Goal: Task Accomplishment & Management: Use online tool/utility

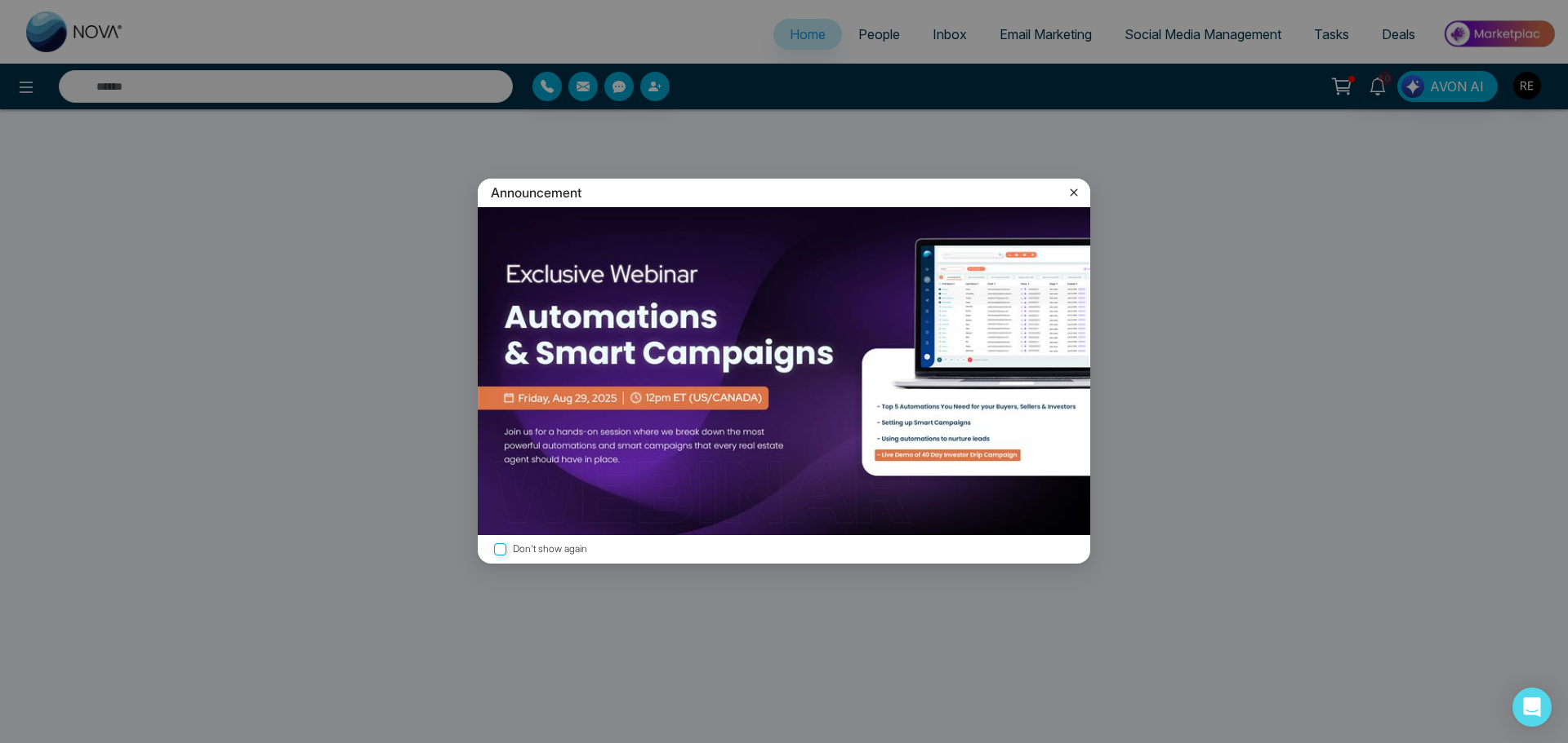
select select "*"
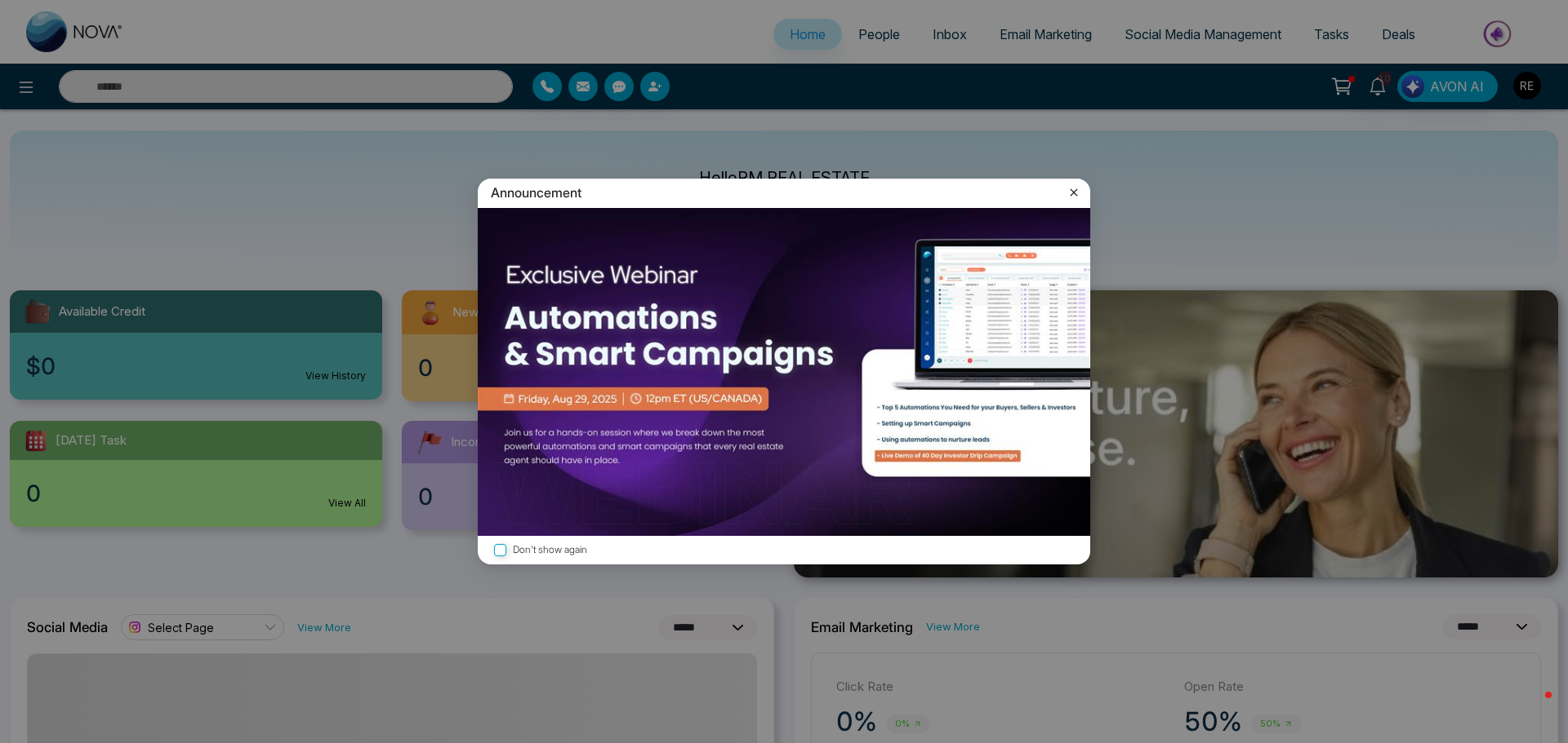
click at [1069, 201] on div "Announcement" at bounding box center [784, 193] width 613 height 29
click at [1074, 189] on icon at bounding box center [1073, 192] width 17 height 17
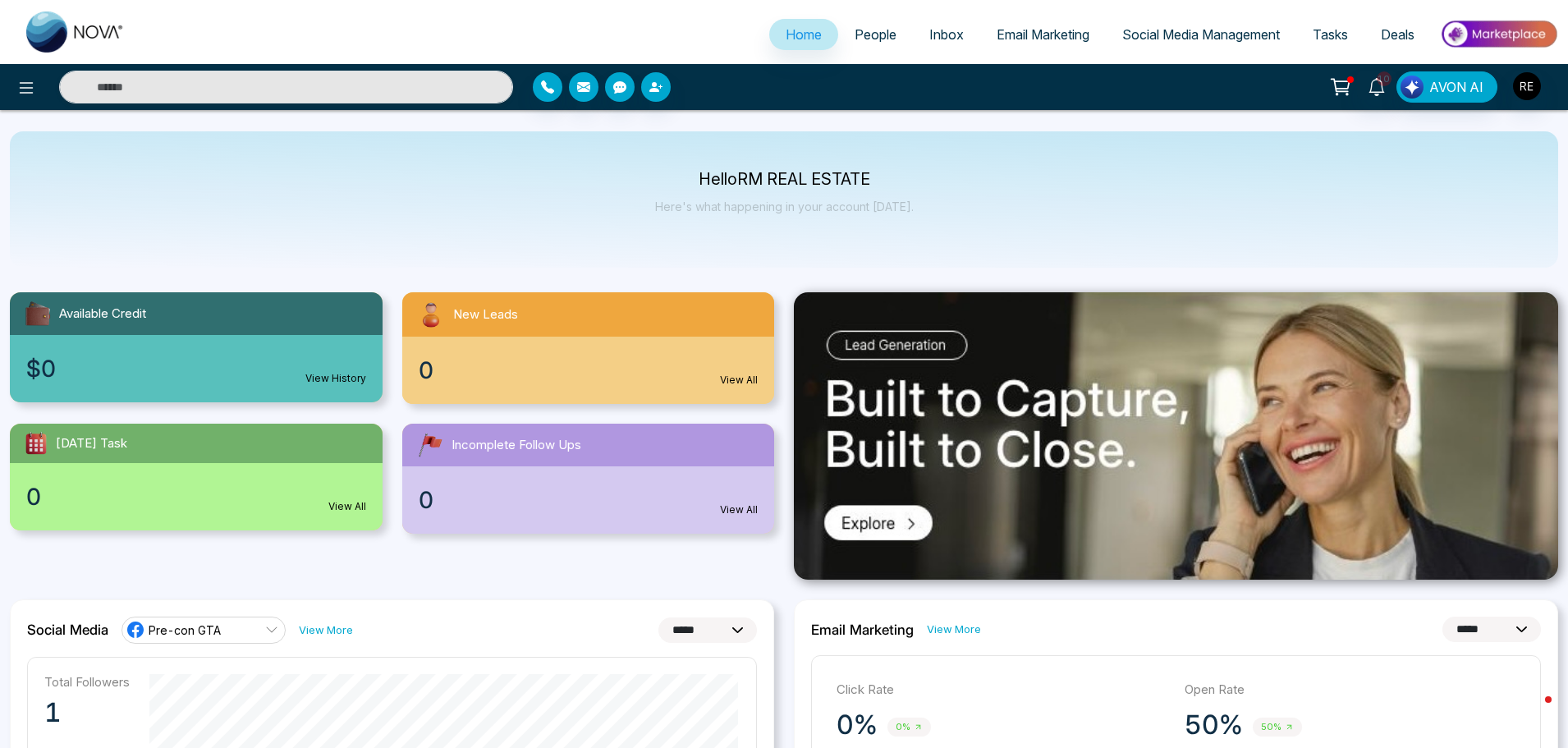
click at [1156, 43] on link "Social Media Management" at bounding box center [1200, 35] width 190 height 32
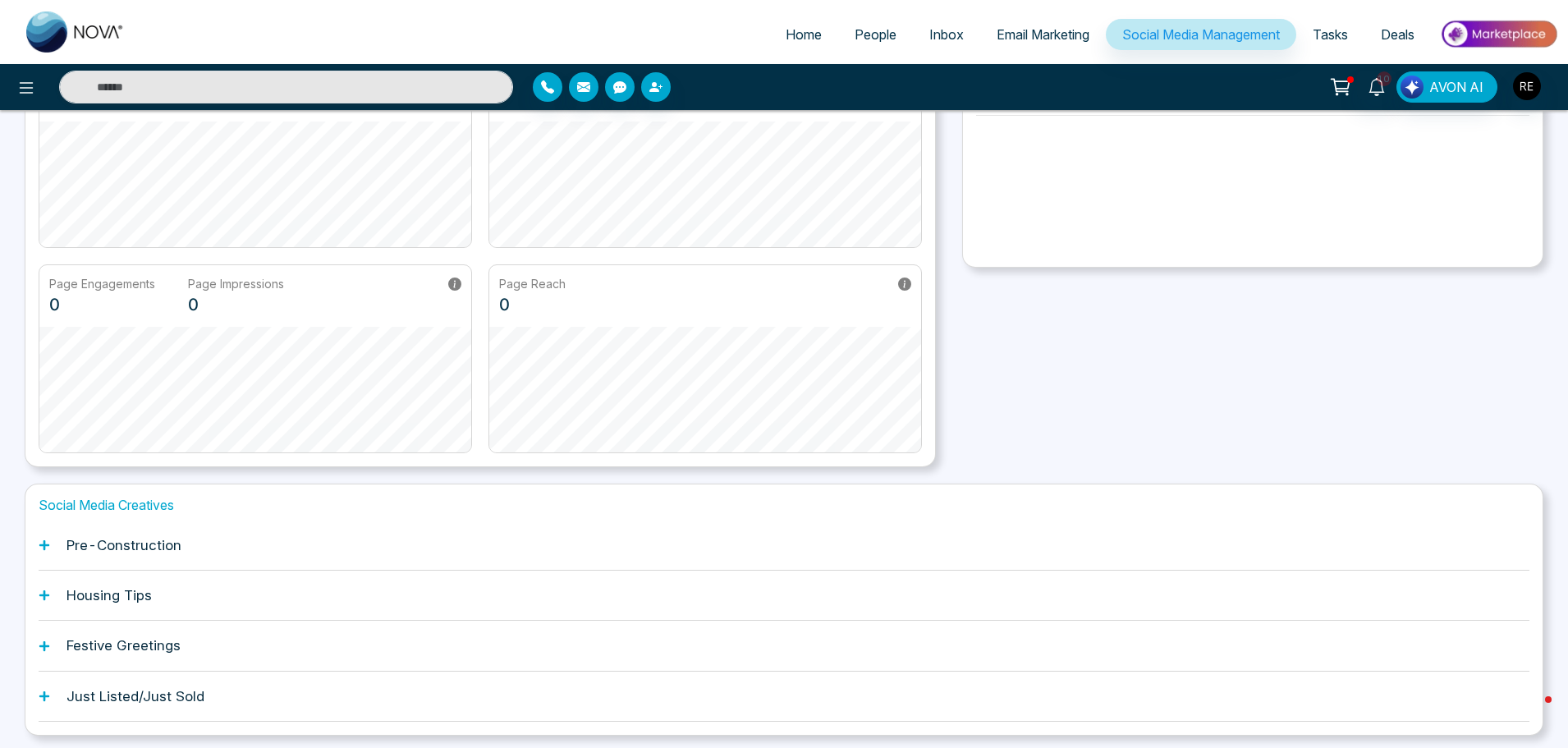
scroll to position [257, 0]
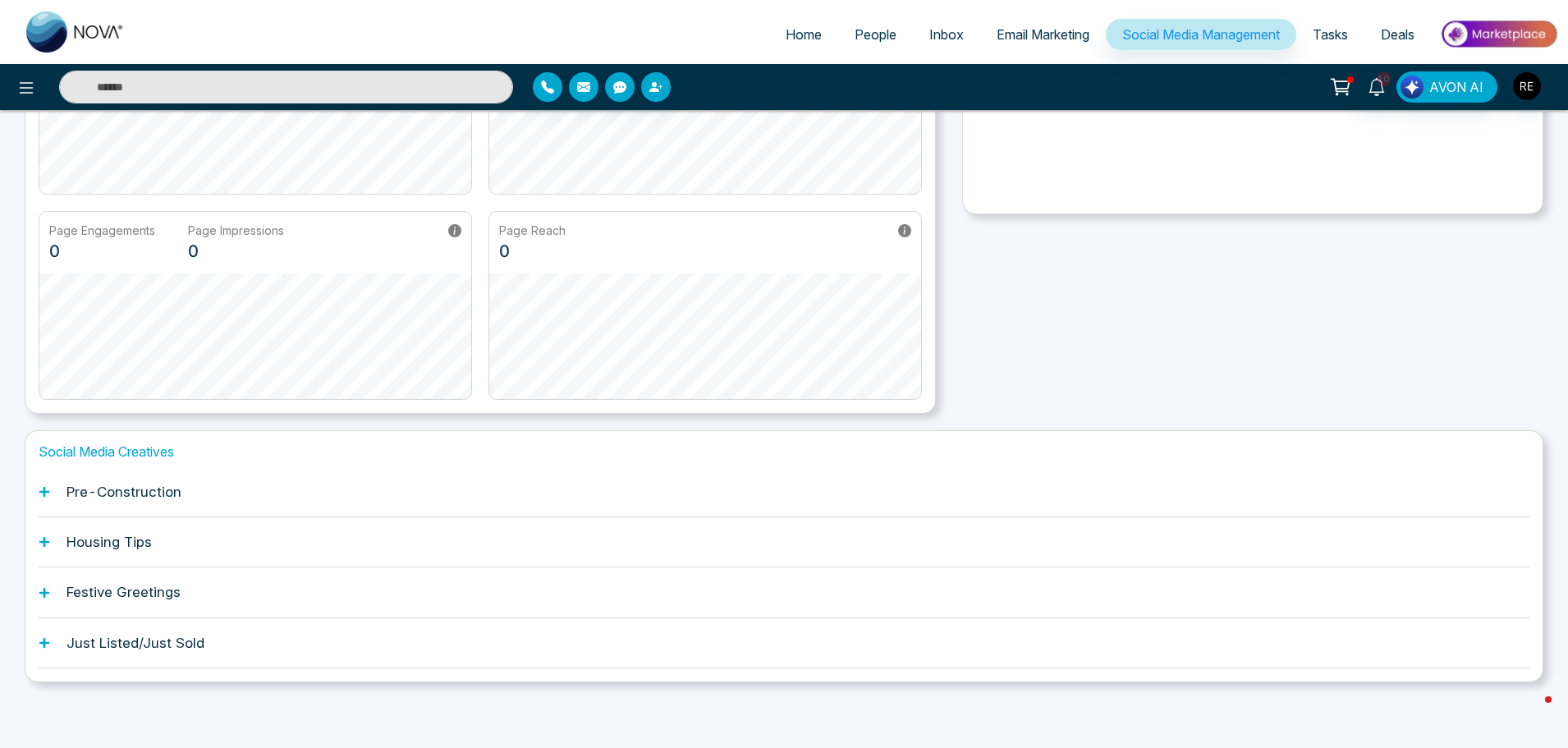
click at [48, 642] on icon at bounding box center [44, 643] width 11 height 11
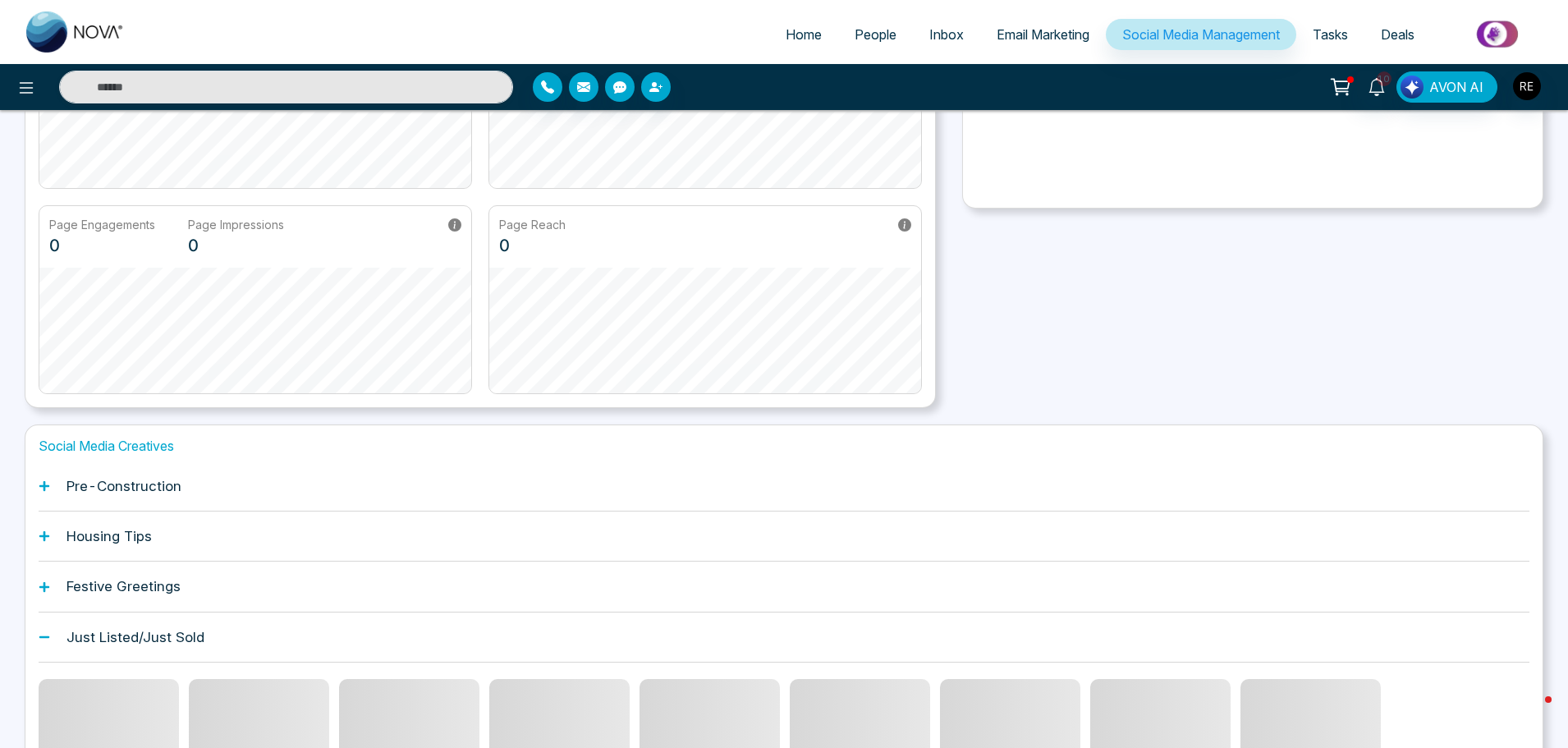
scroll to position [504, 0]
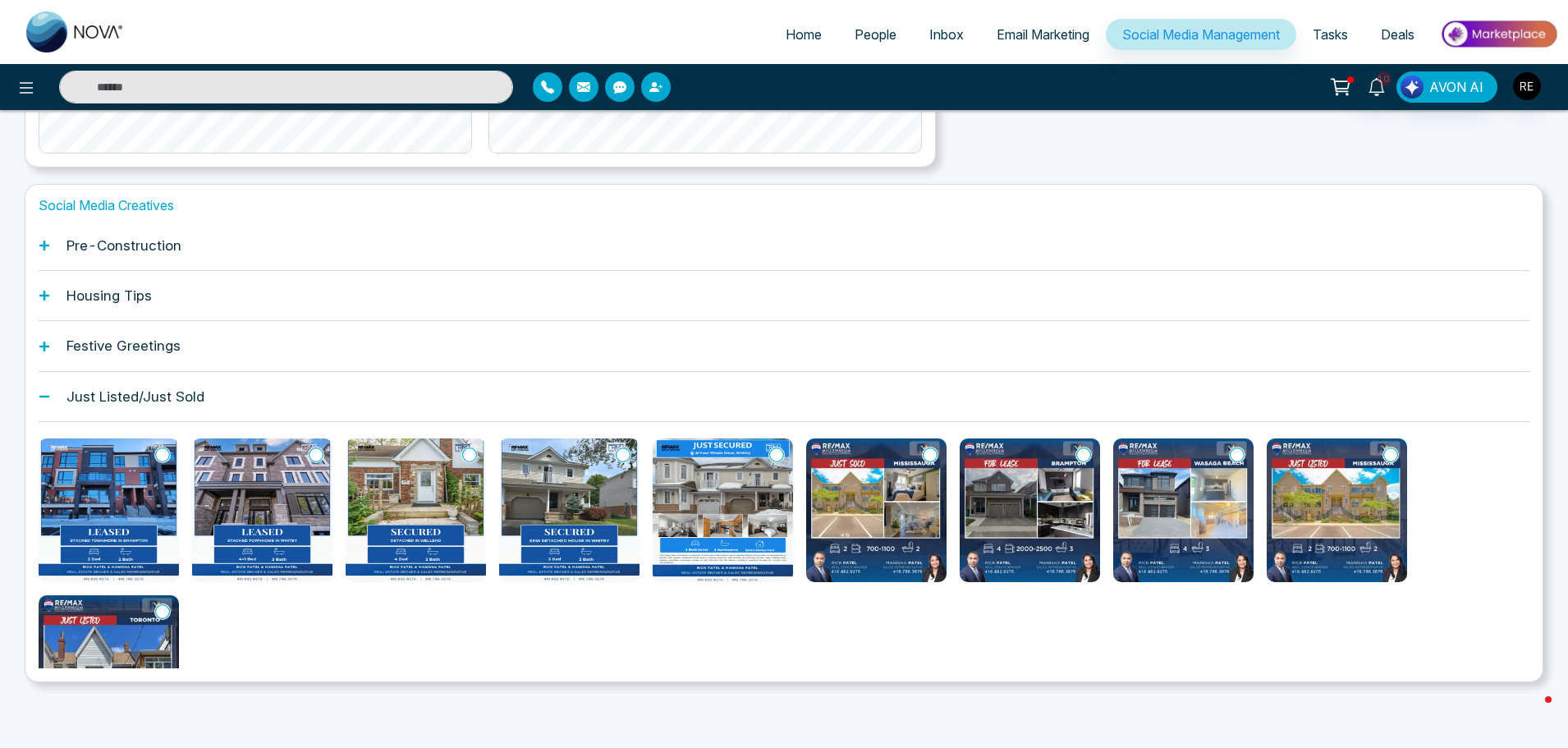
click at [43, 349] on icon at bounding box center [44, 346] width 11 height 11
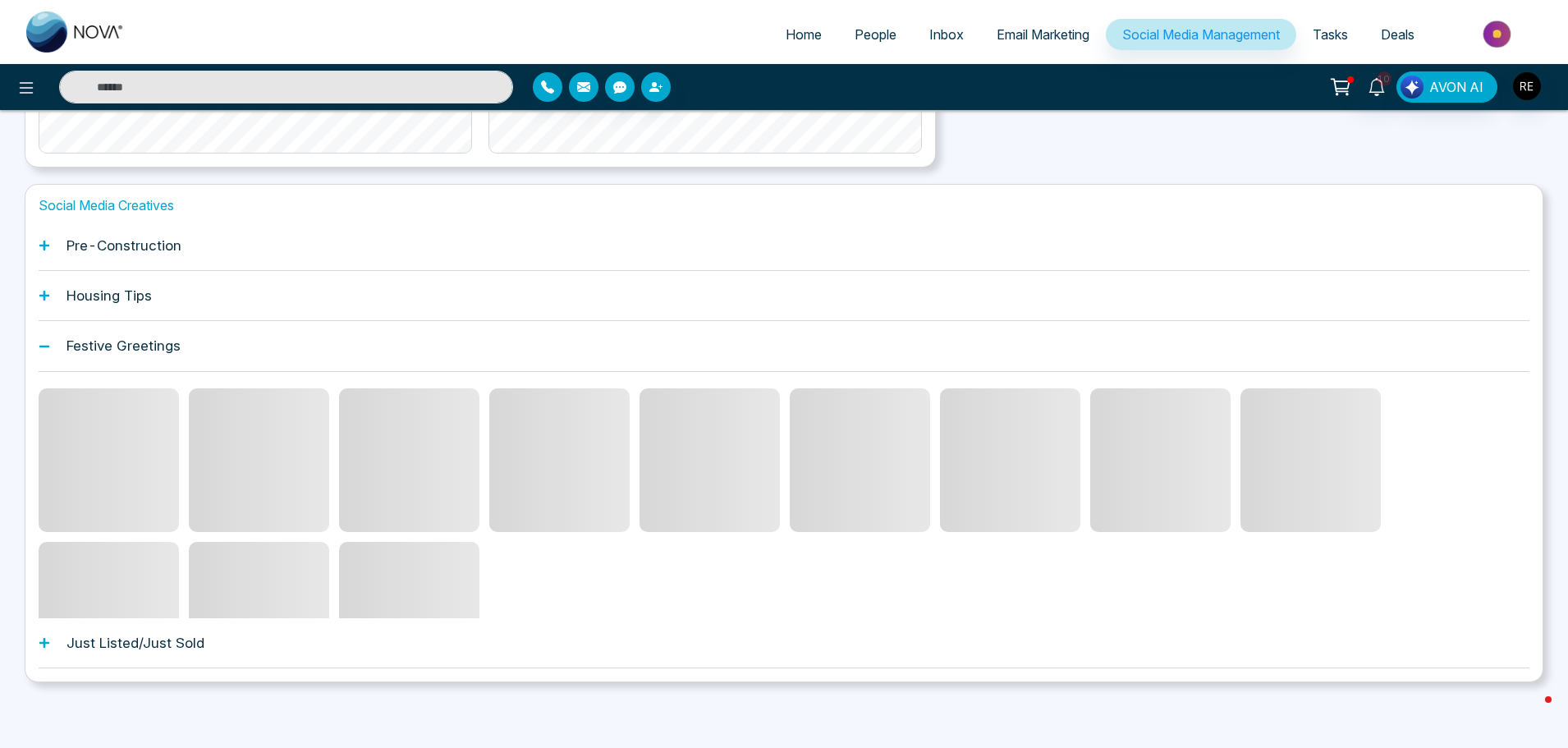
scroll to position [434, 0]
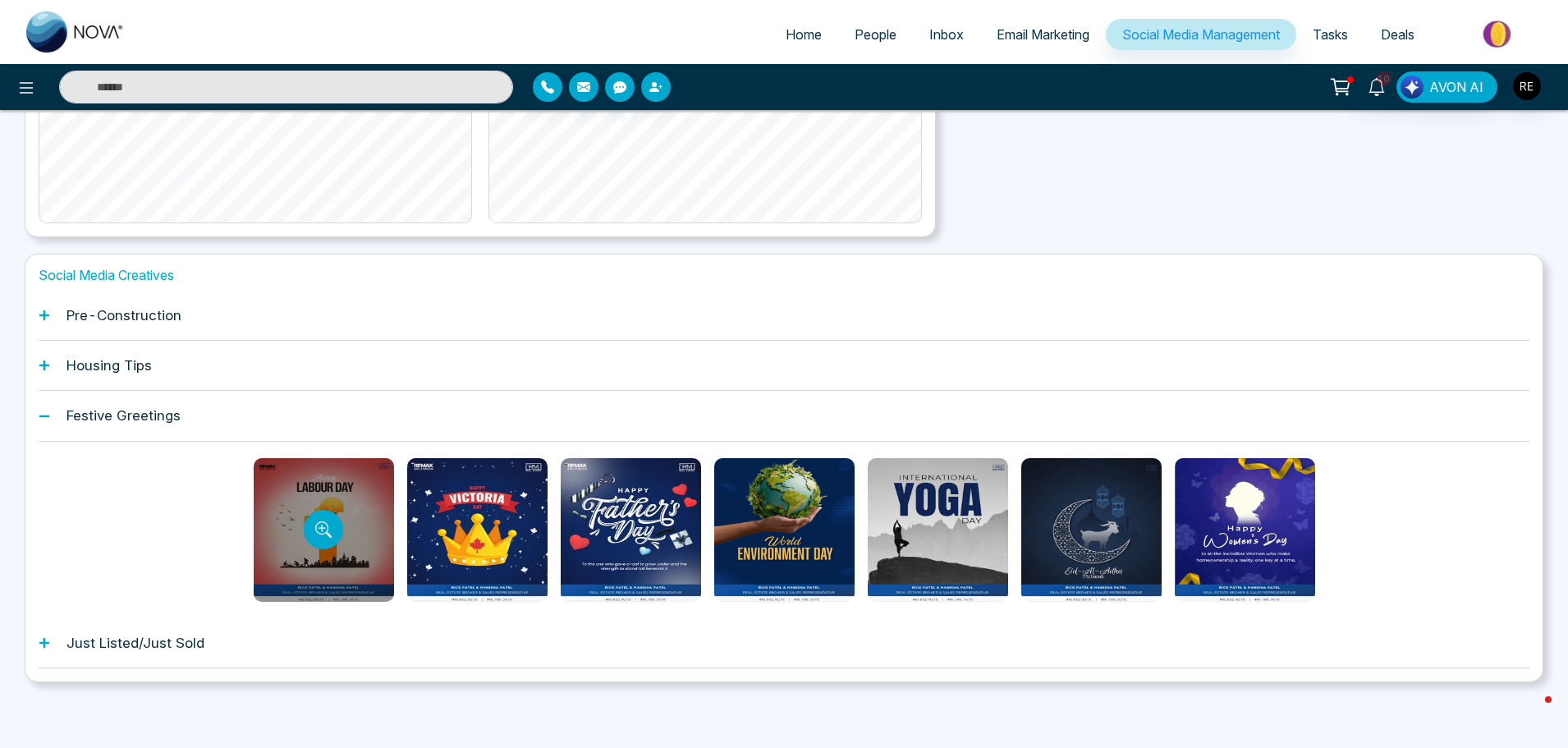
click at [369, 530] on div at bounding box center [324, 530] width 140 height 144
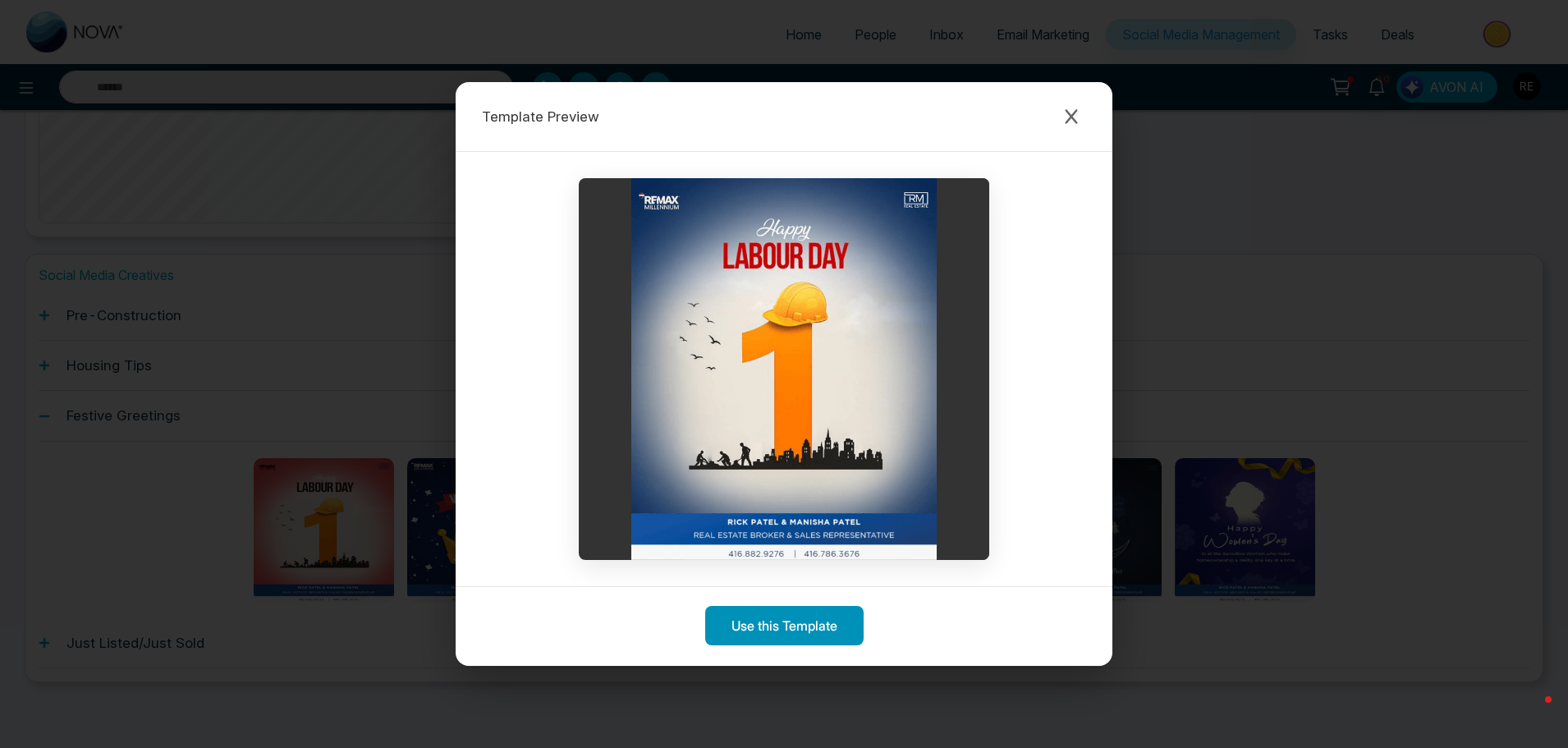
click at [803, 633] on button "Use this Template" at bounding box center [784, 626] width 159 height 40
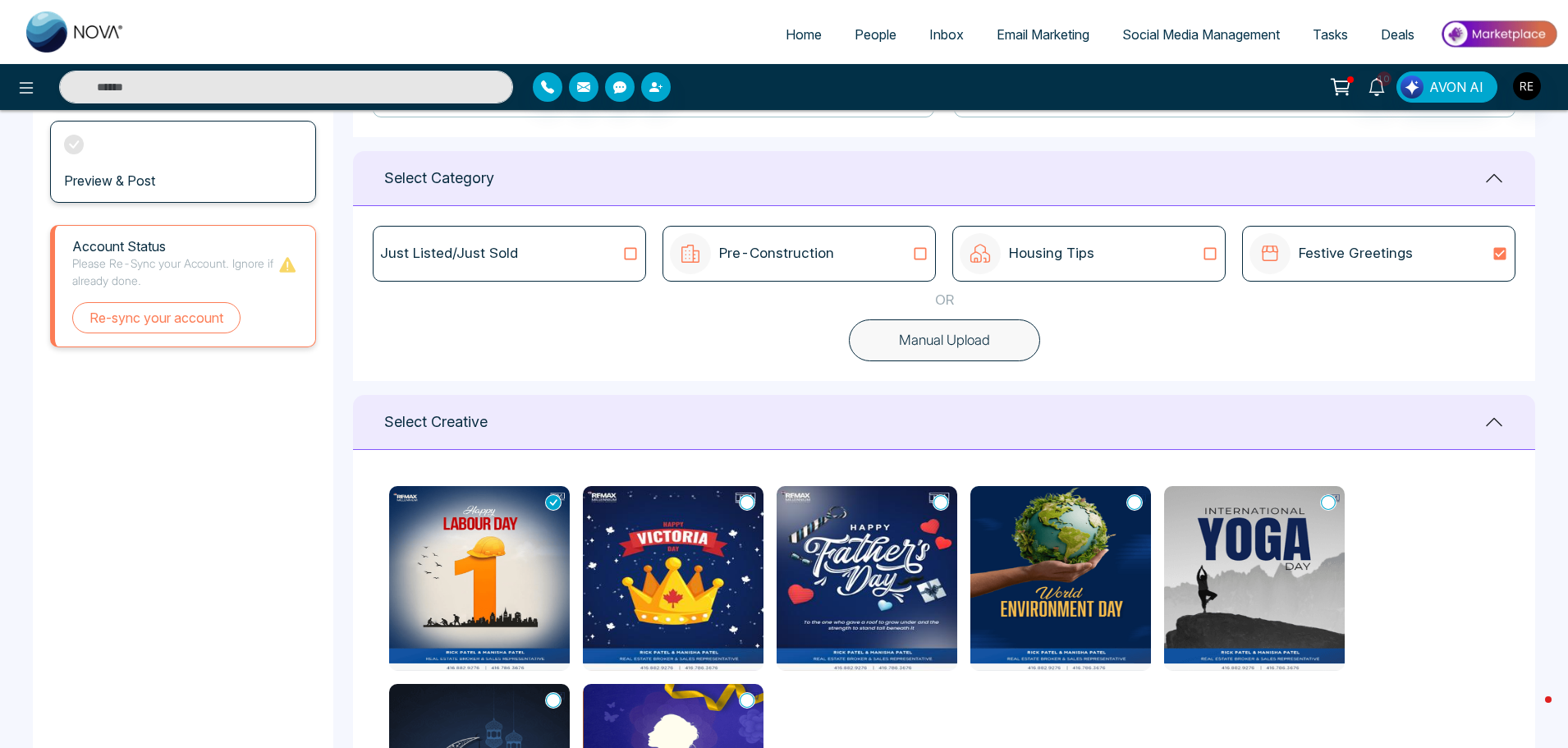
scroll to position [83, 0]
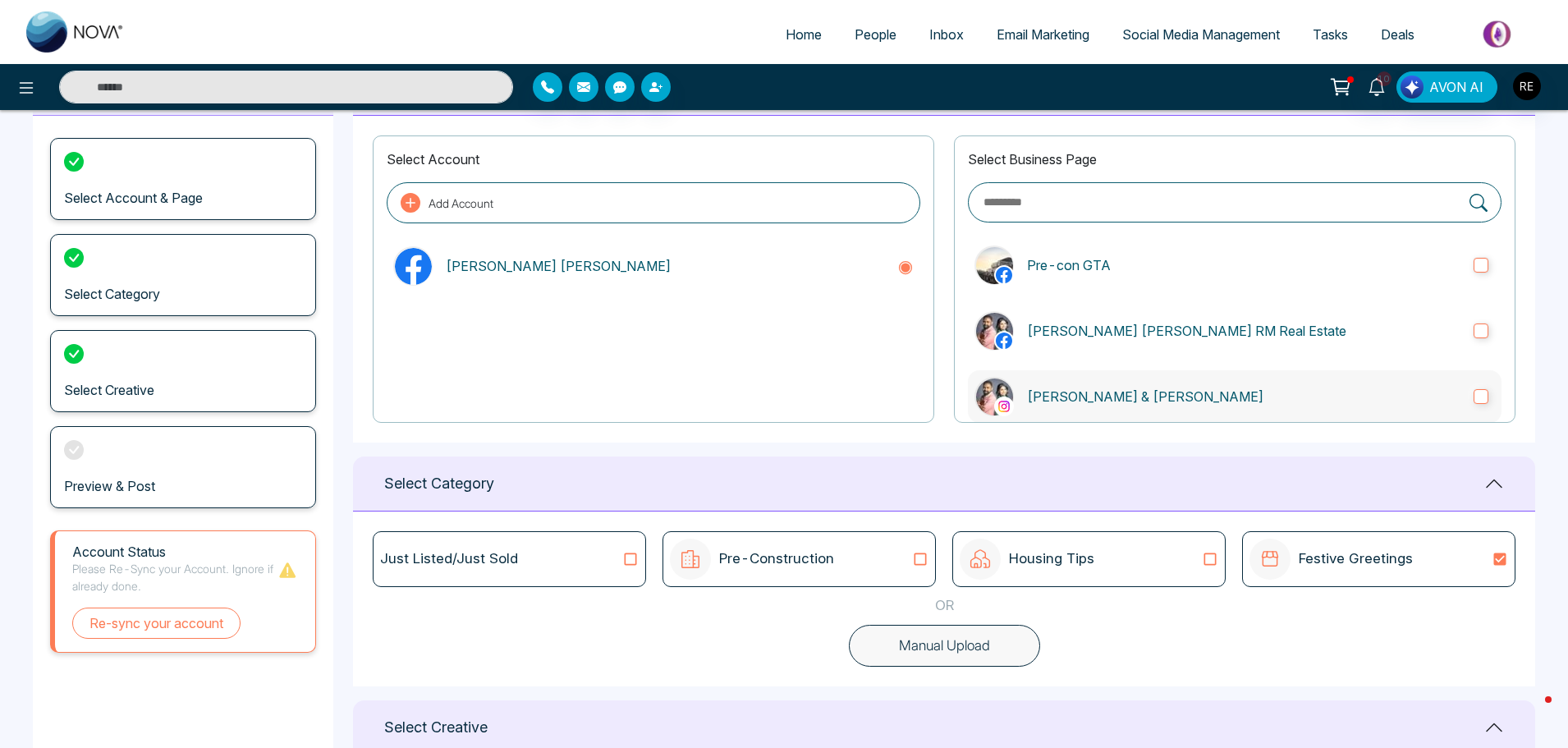
click at [1474, 390] on label "[PERSON_NAME] & [PERSON_NAME]" at bounding box center [1235, 397] width 533 height 53
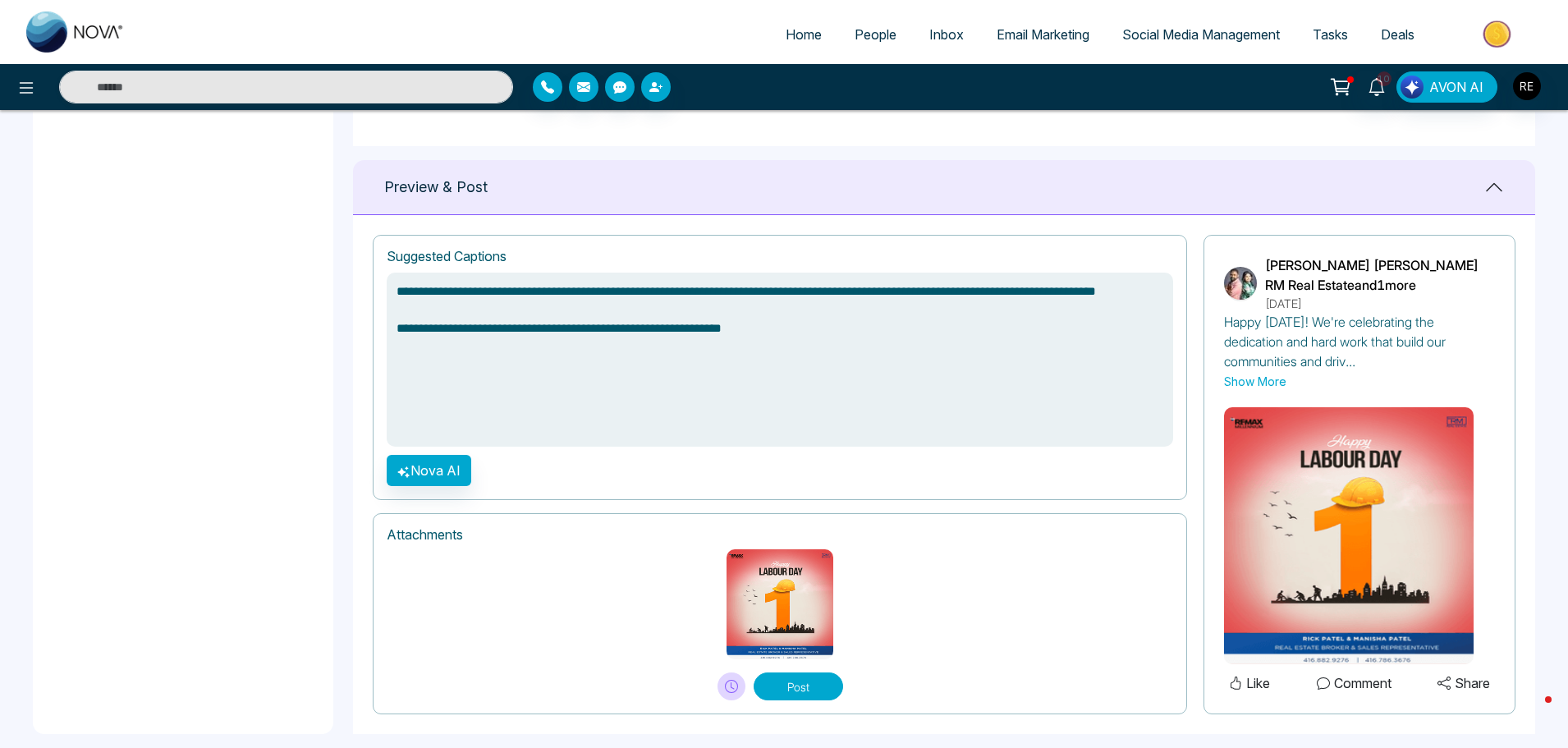
scroll to position [1039, 0]
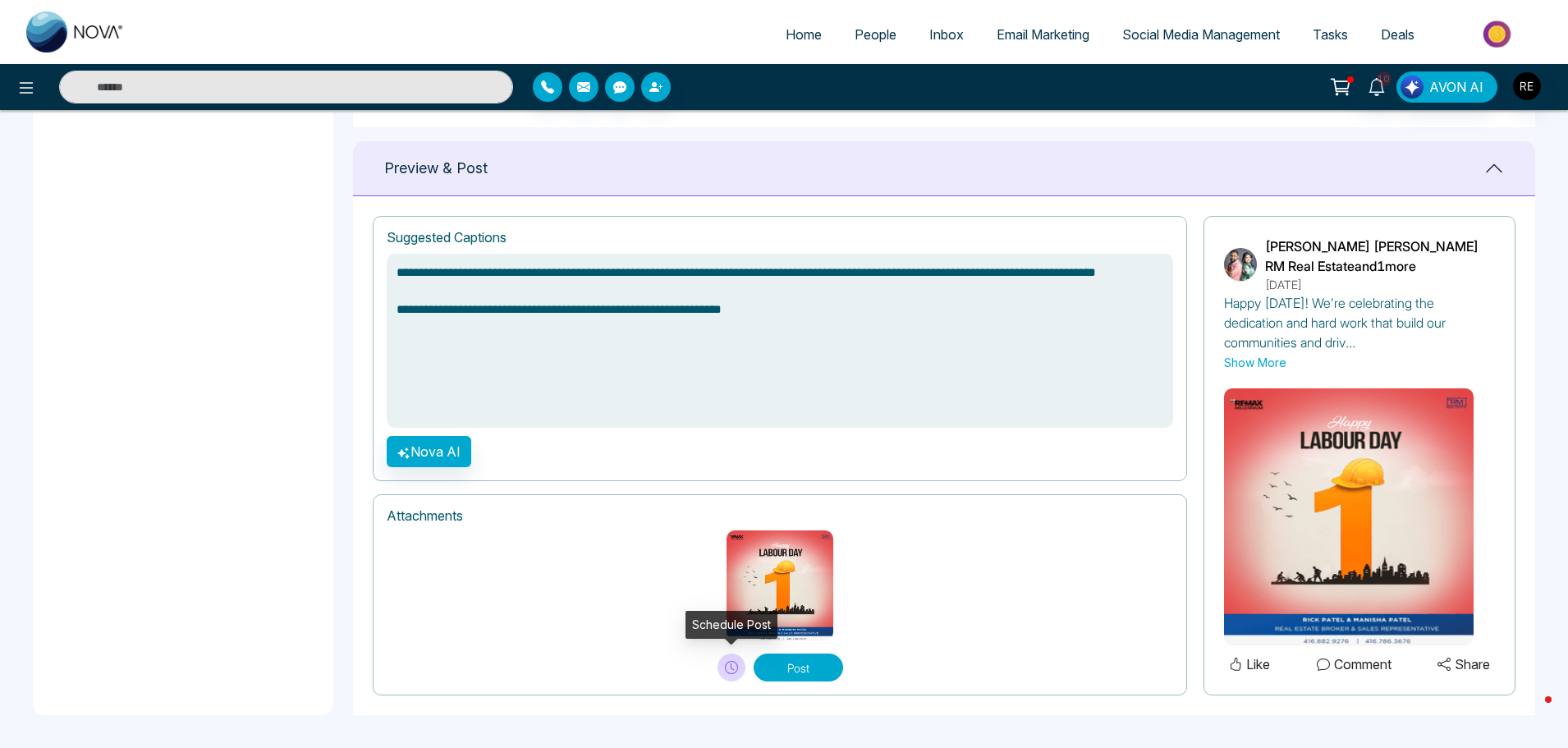
click at [731, 670] on icon at bounding box center [731, 667] width 13 height 13
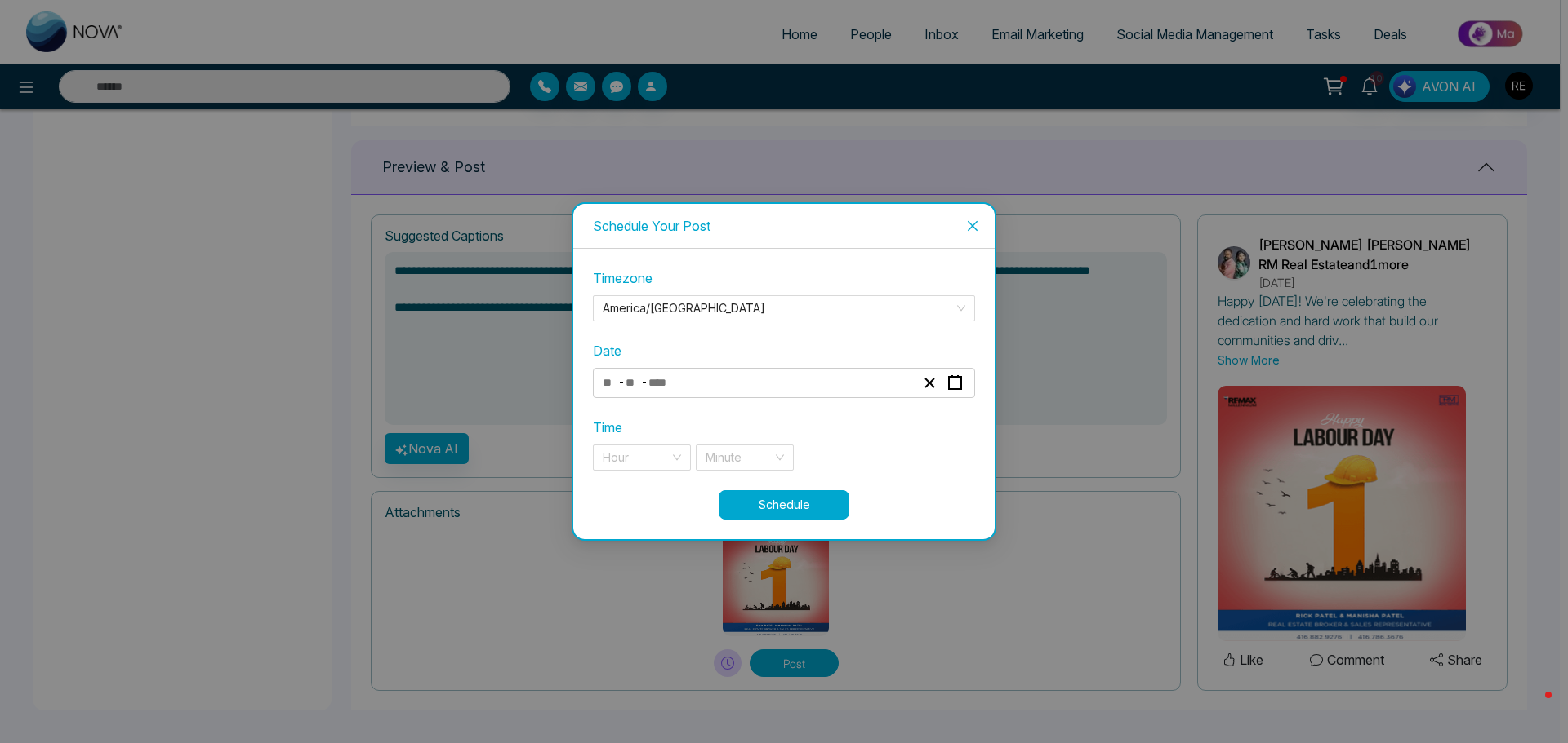
click at [658, 390] on input "number" at bounding box center [664, 383] width 34 height 22
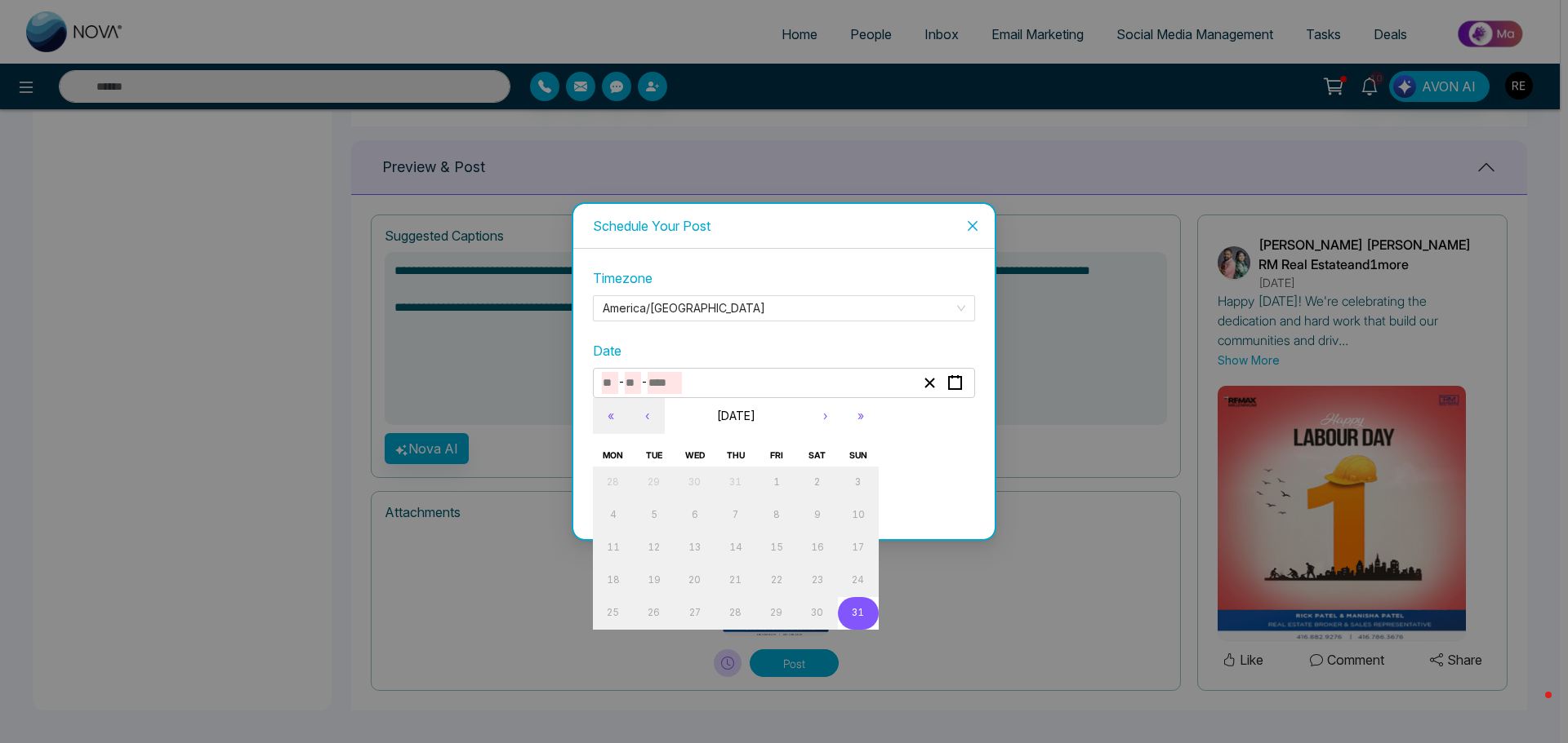
type textarea "**********"
click at [826, 419] on button "›" at bounding box center [825, 416] width 36 height 36
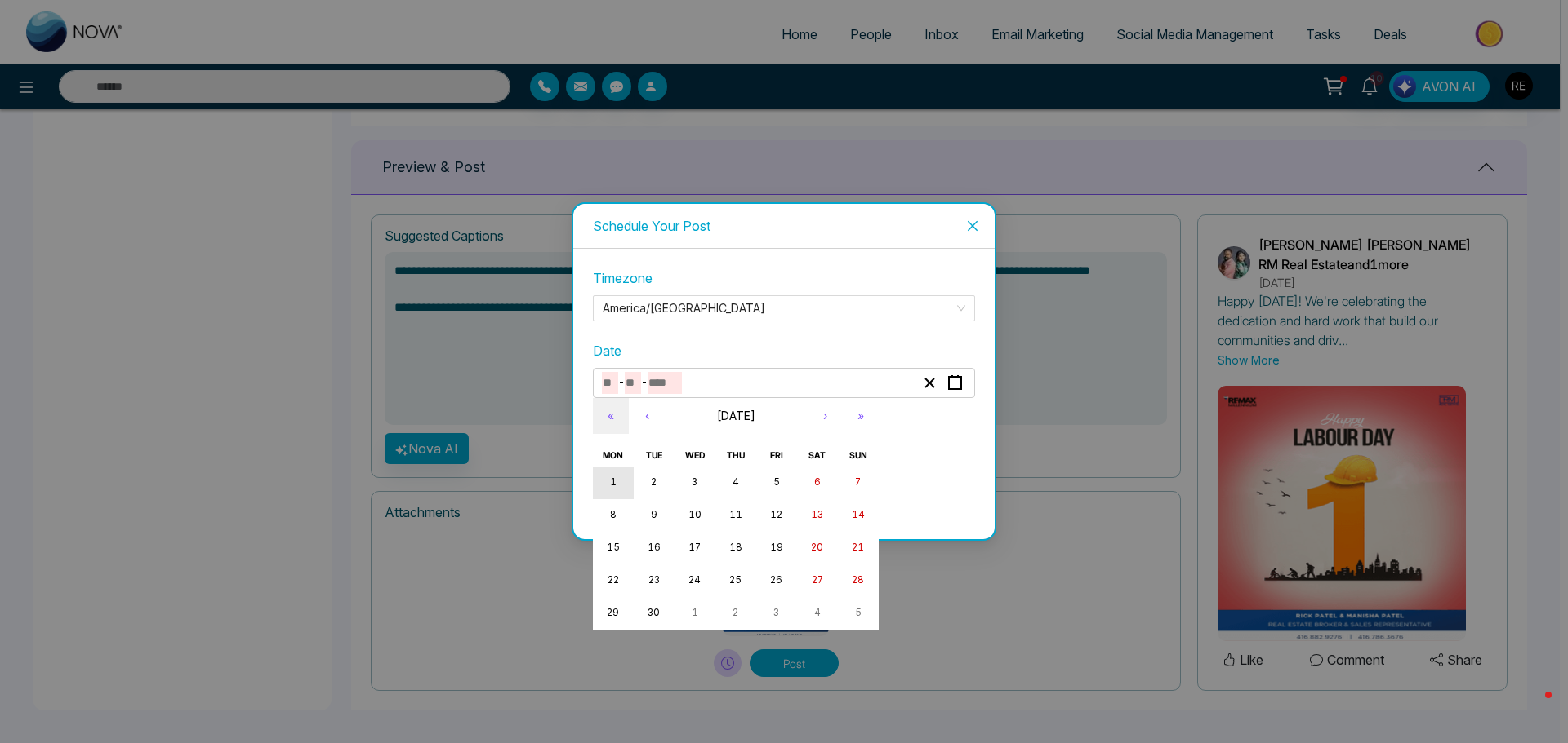
click at [615, 481] on abbr "1" at bounding box center [613, 481] width 6 height 11
type input "*"
type input "****"
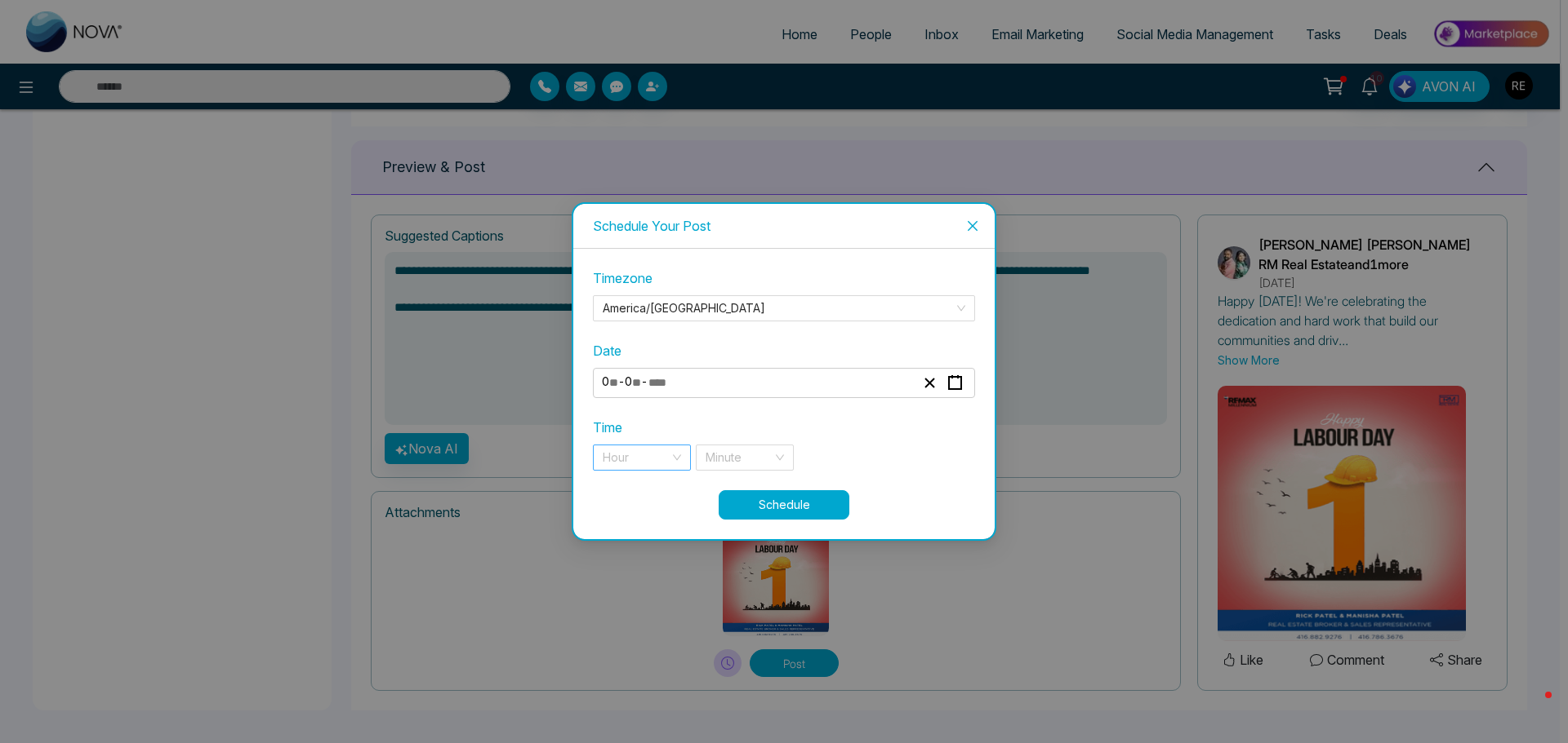
click at [635, 460] on input "search" at bounding box center [636, 458] width 67 height 24
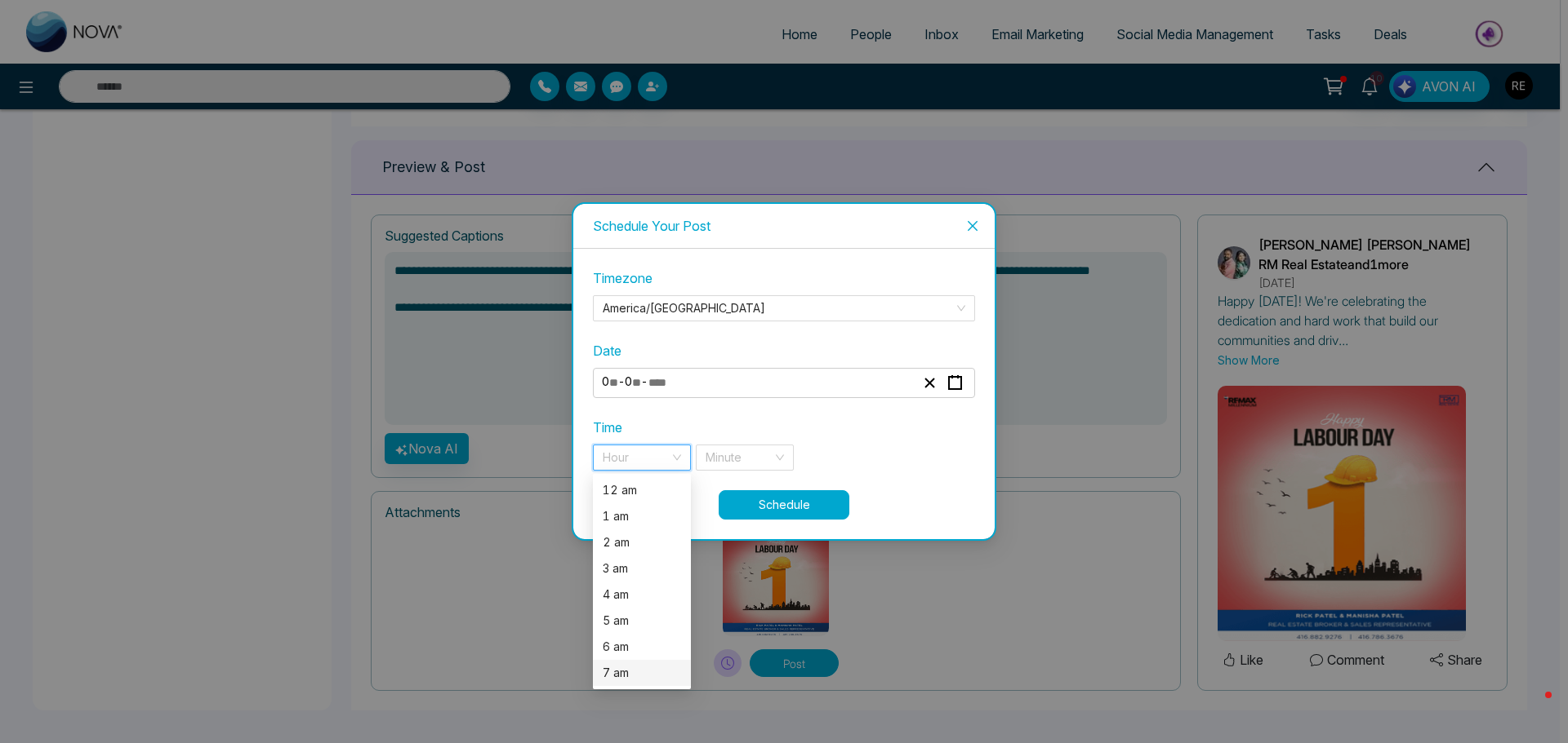
click at [617, 671] on div "7 am" at bounding box center [642, 673] width 79 height 18
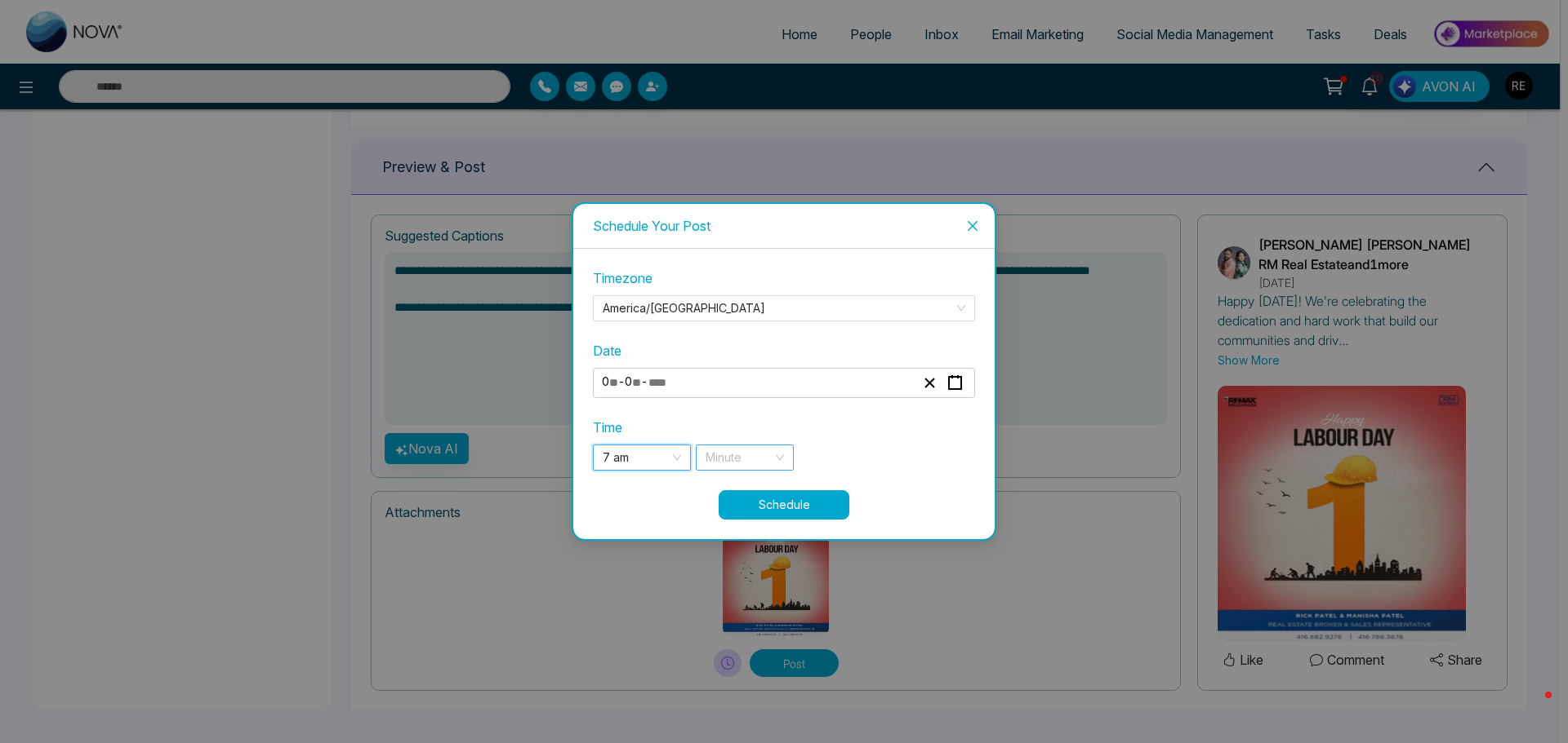
click at [717, 465] on input "search" at bounding box center [738, 458] width 67 height 24
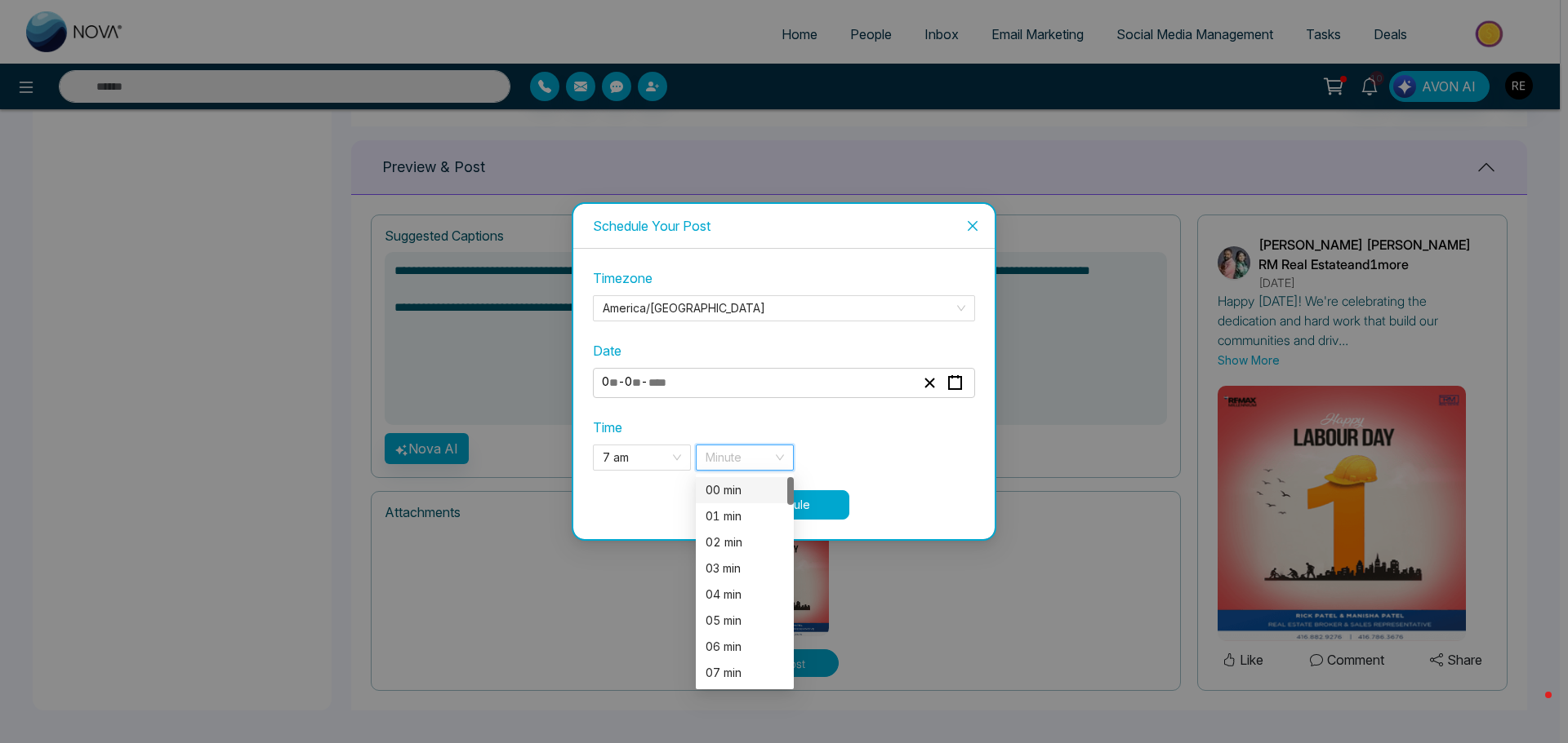
click at [729, 498] on div "00 min" at bounding box center [744, 490] width 79 height 18
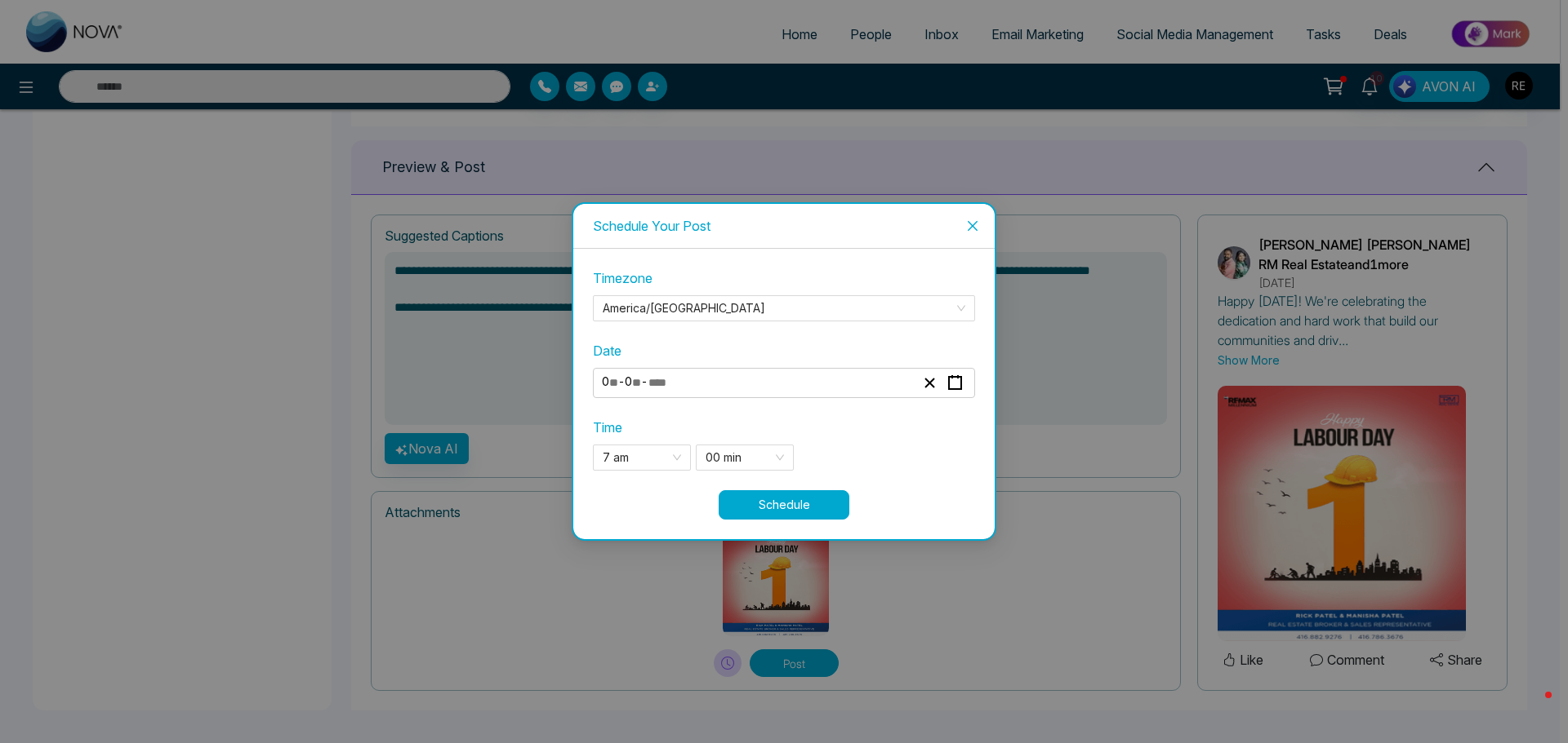
click at [914, 475] on div "**********" at bounding box center [784, 379] width 382 height 222
click at [819, 508] on button "Schedule" at bounding box center [784, 505] width 131 height 30
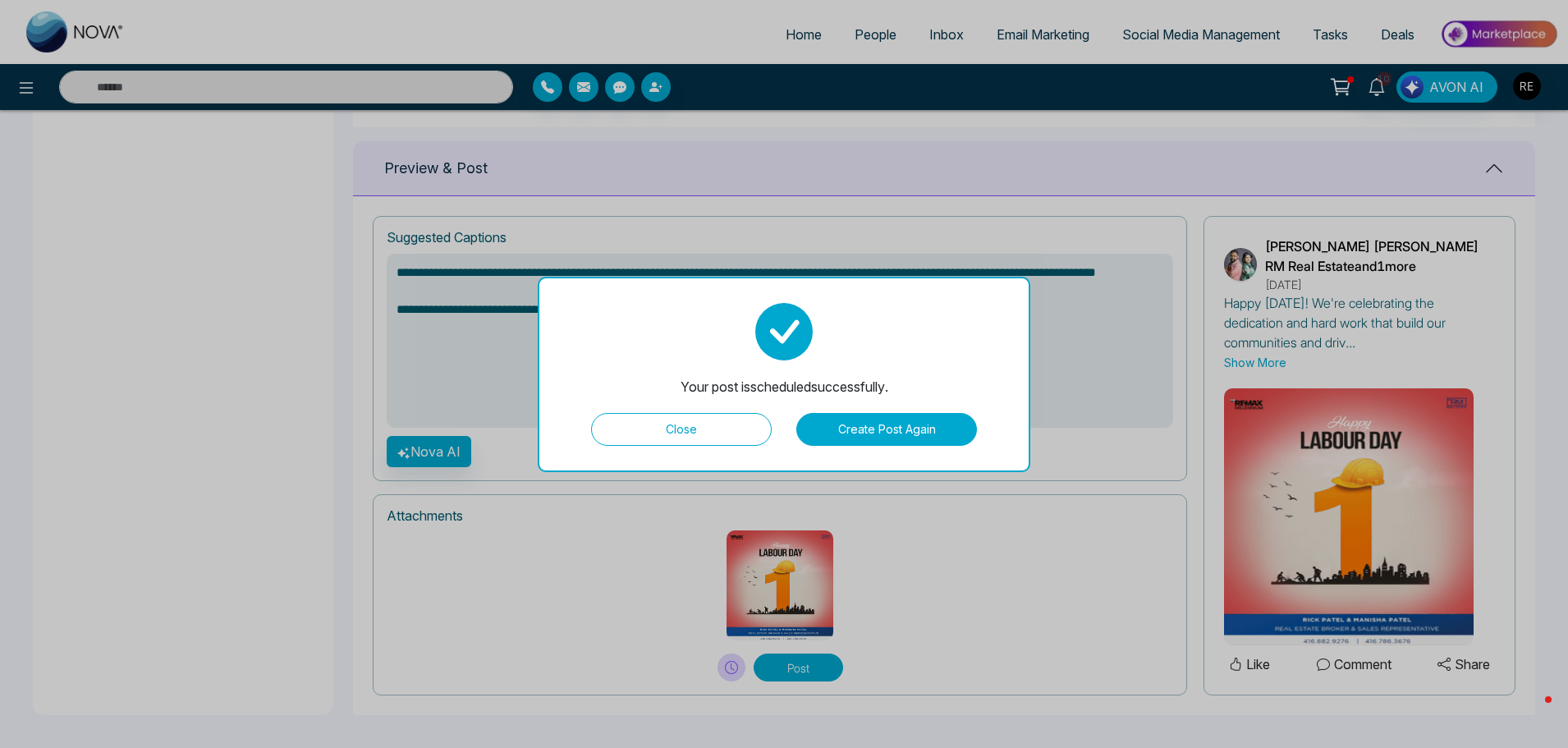
click at [728, 429] on button "Close" at bounding box center [682, 429] width 181 height 32
type textarea "**********"
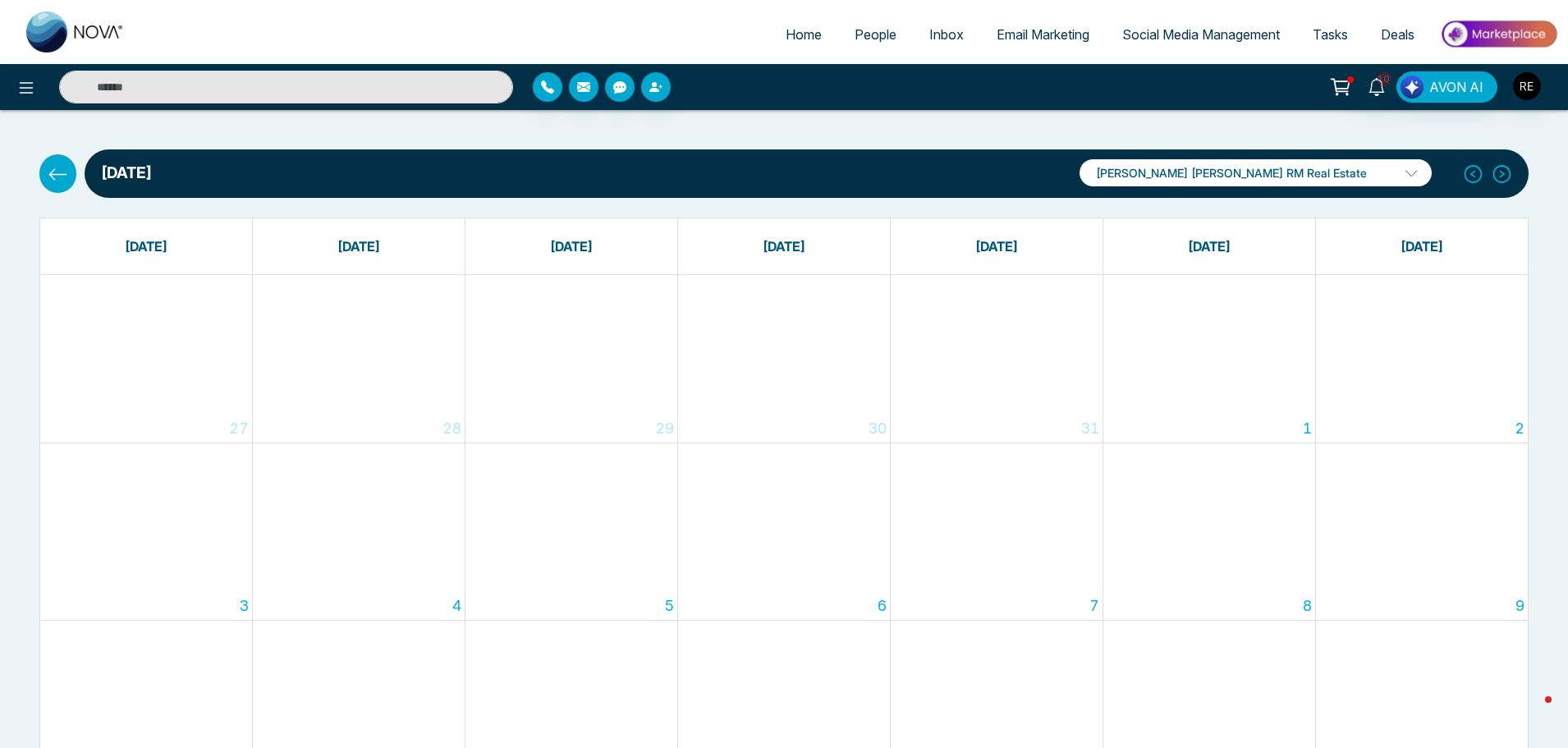
click at [1155, 33] on span "Social Media Management" at bounding box center [1201, 34] width 158 height 17
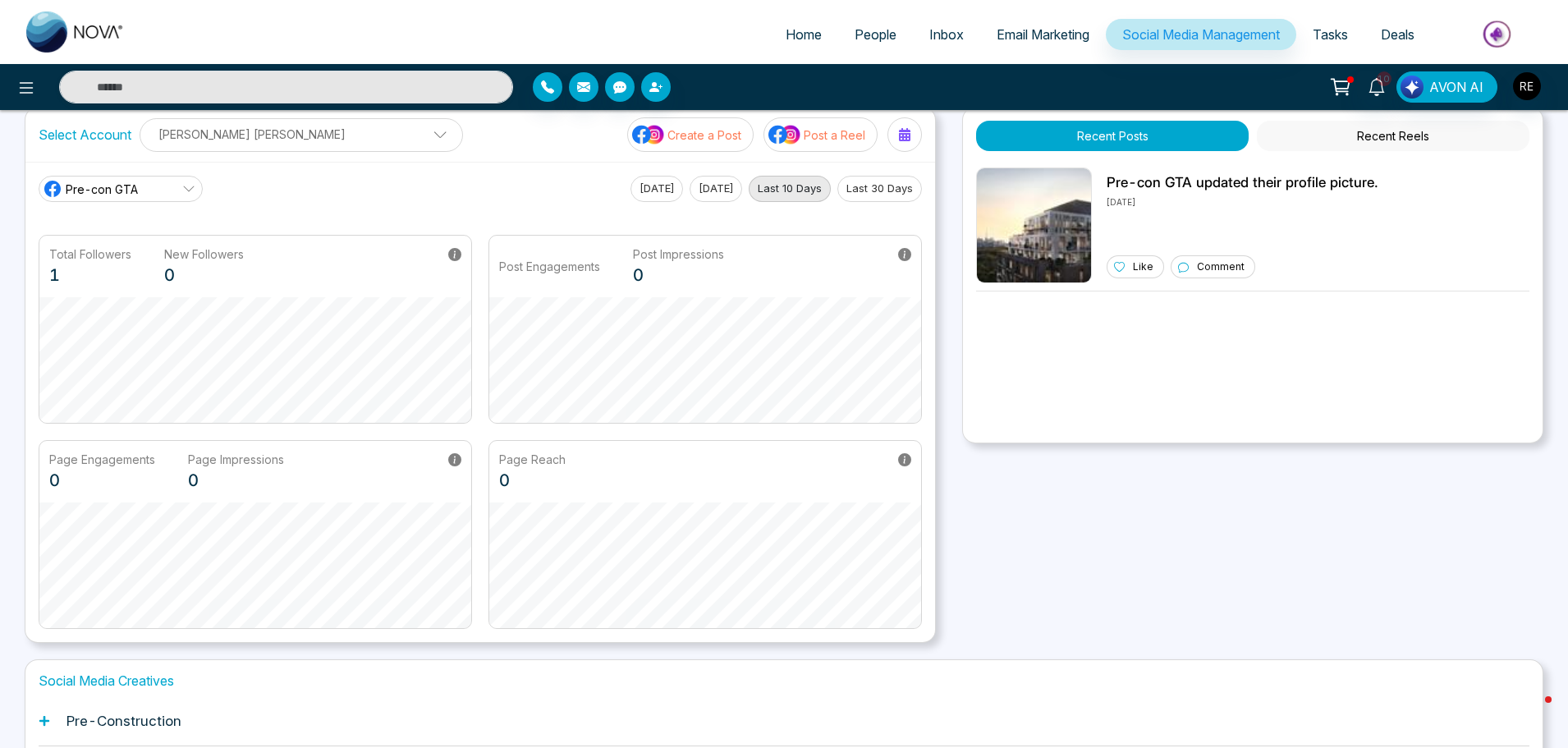
scroll to position [257, 0]
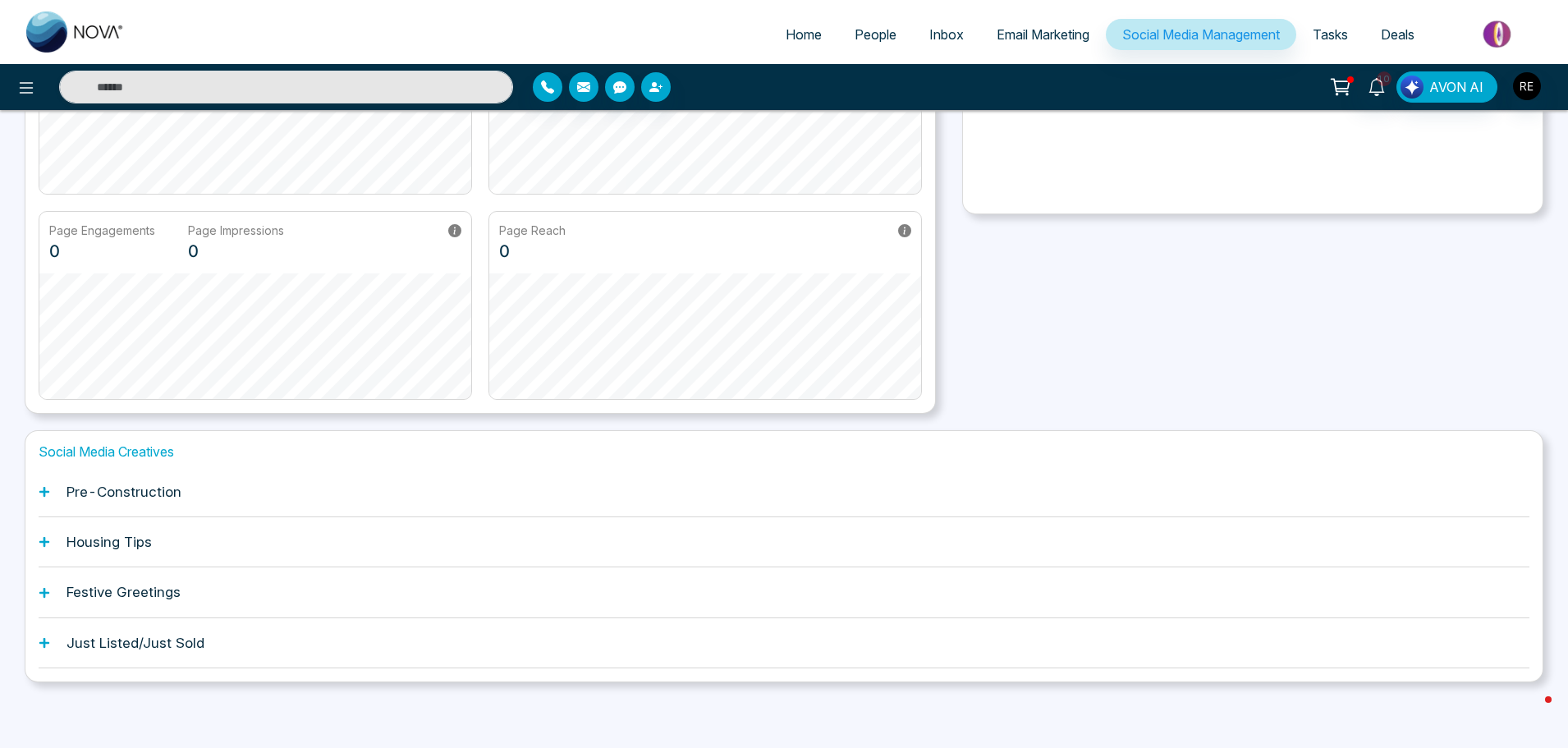
click at [52, 497] on div "Pre-Construction" at bounding box center [784, 492] width 1491 height 50
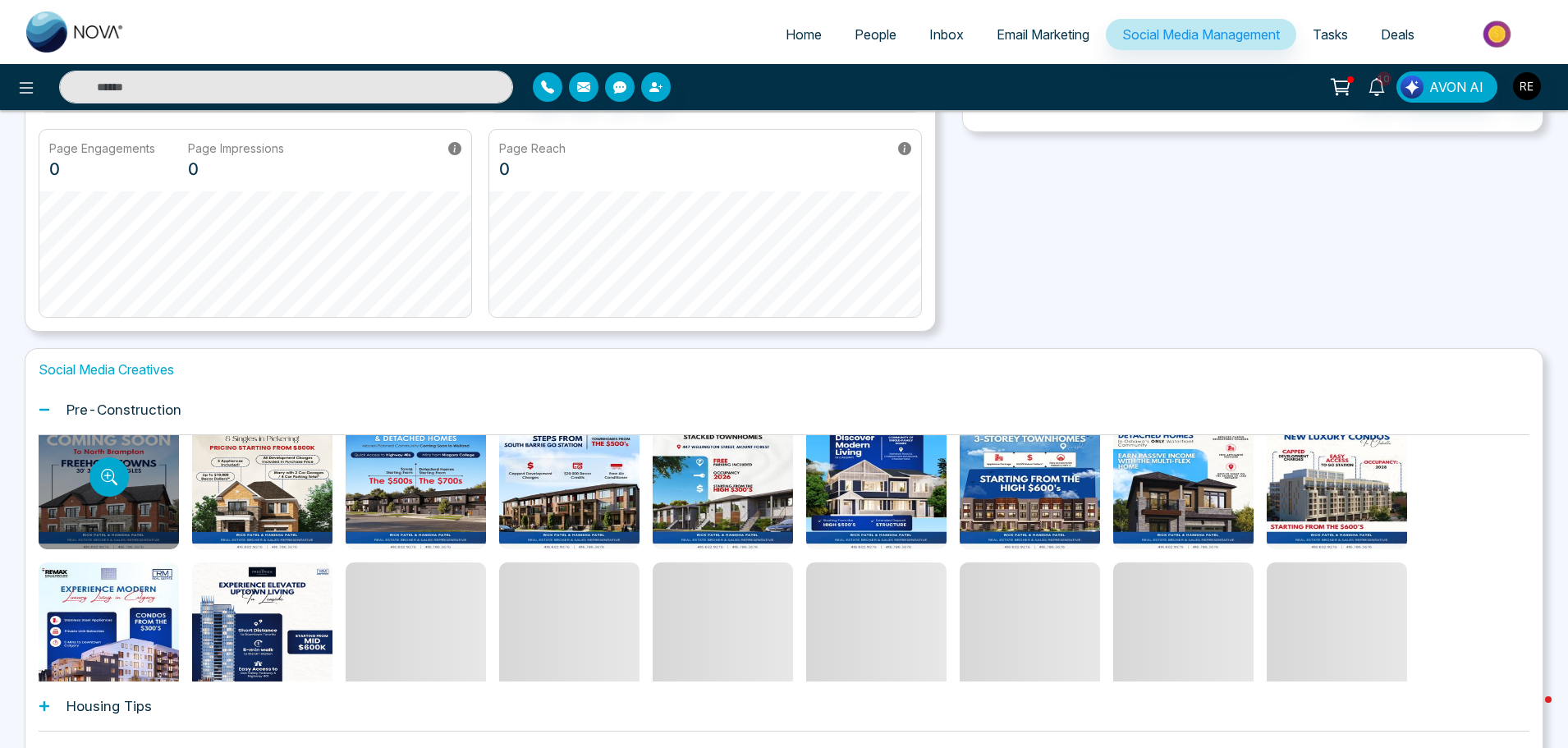
scroll to position [244, 0]
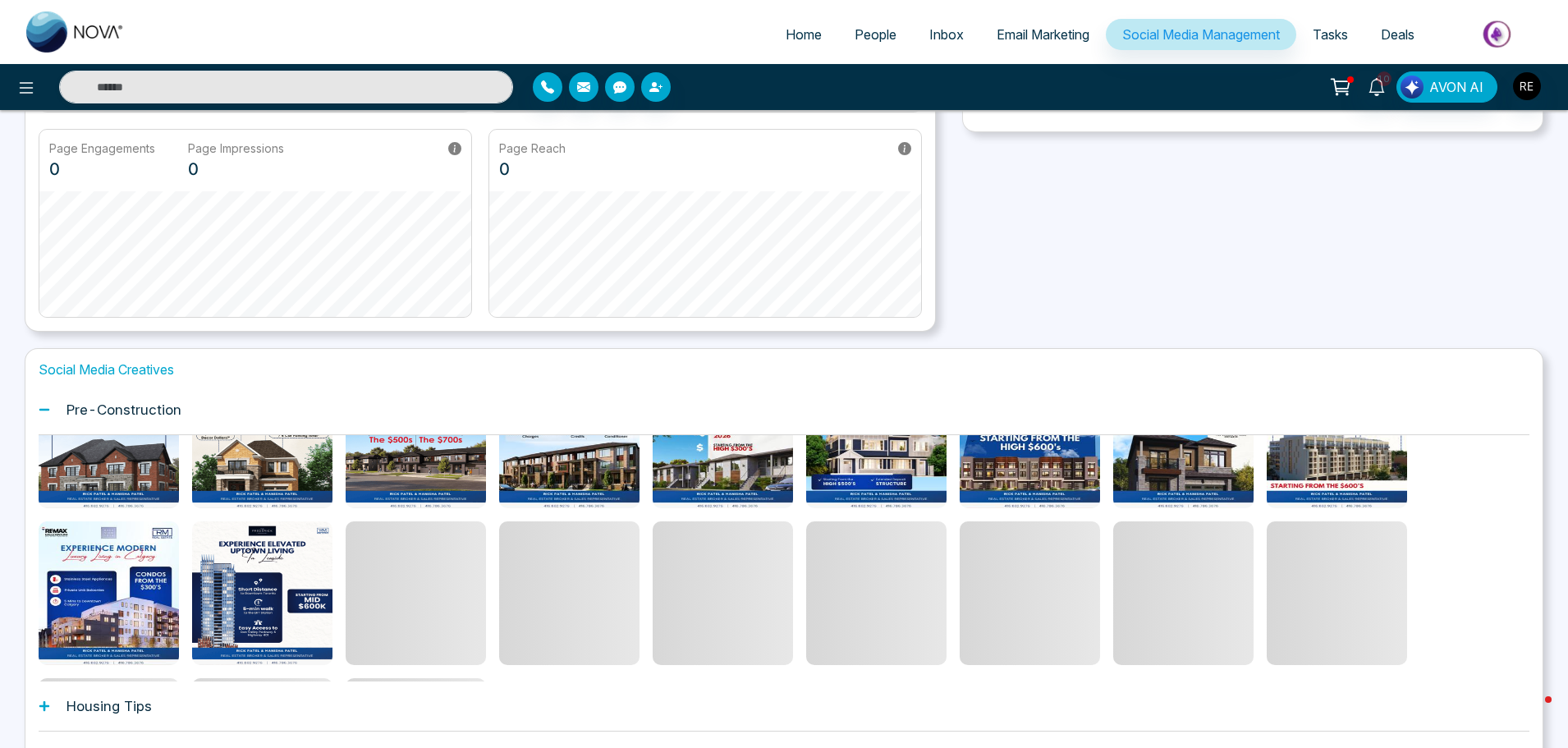
click at [47, 697] on div "Housing Tips" at bounding box center [784, 707] width 1491 height 50
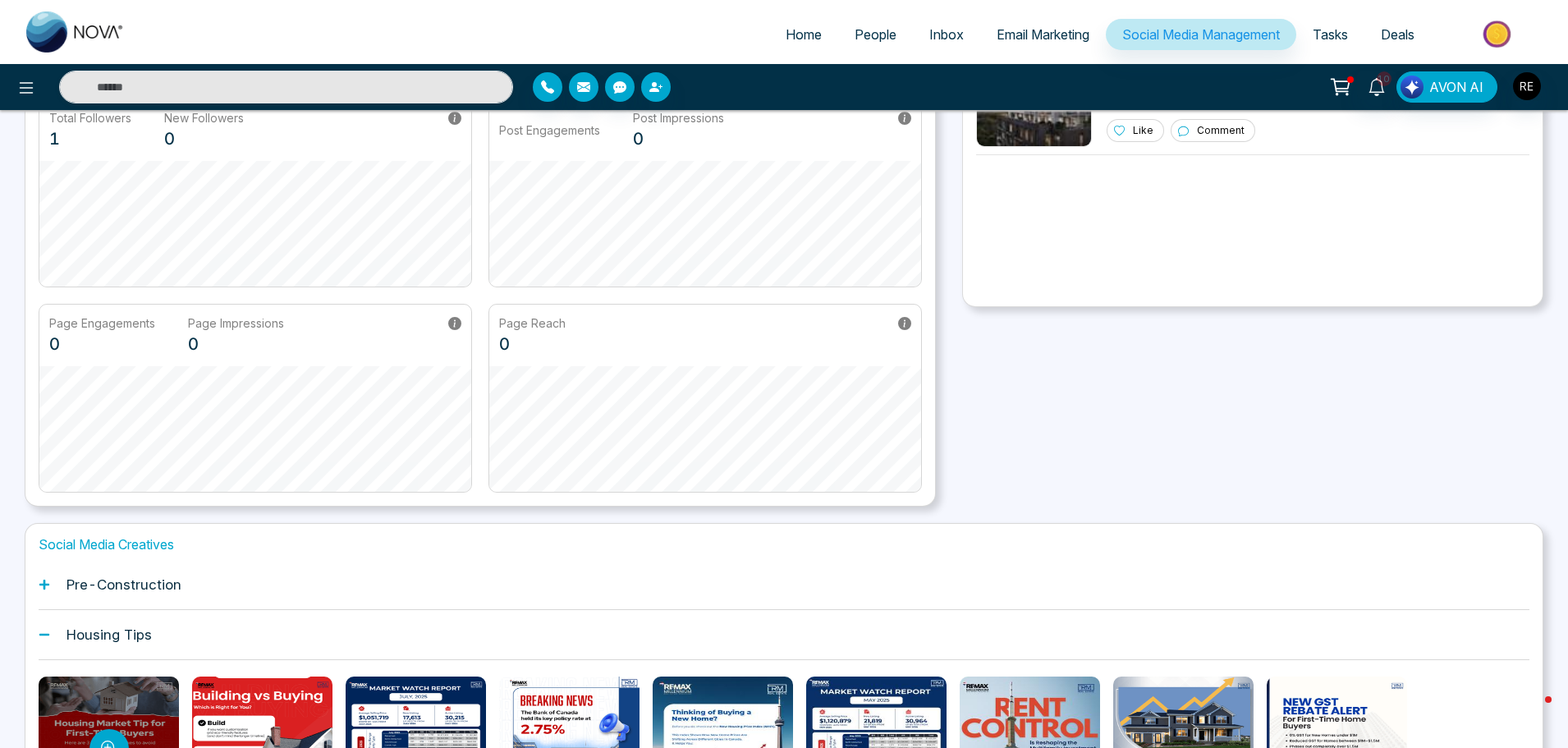
scroll to position [257, 0]
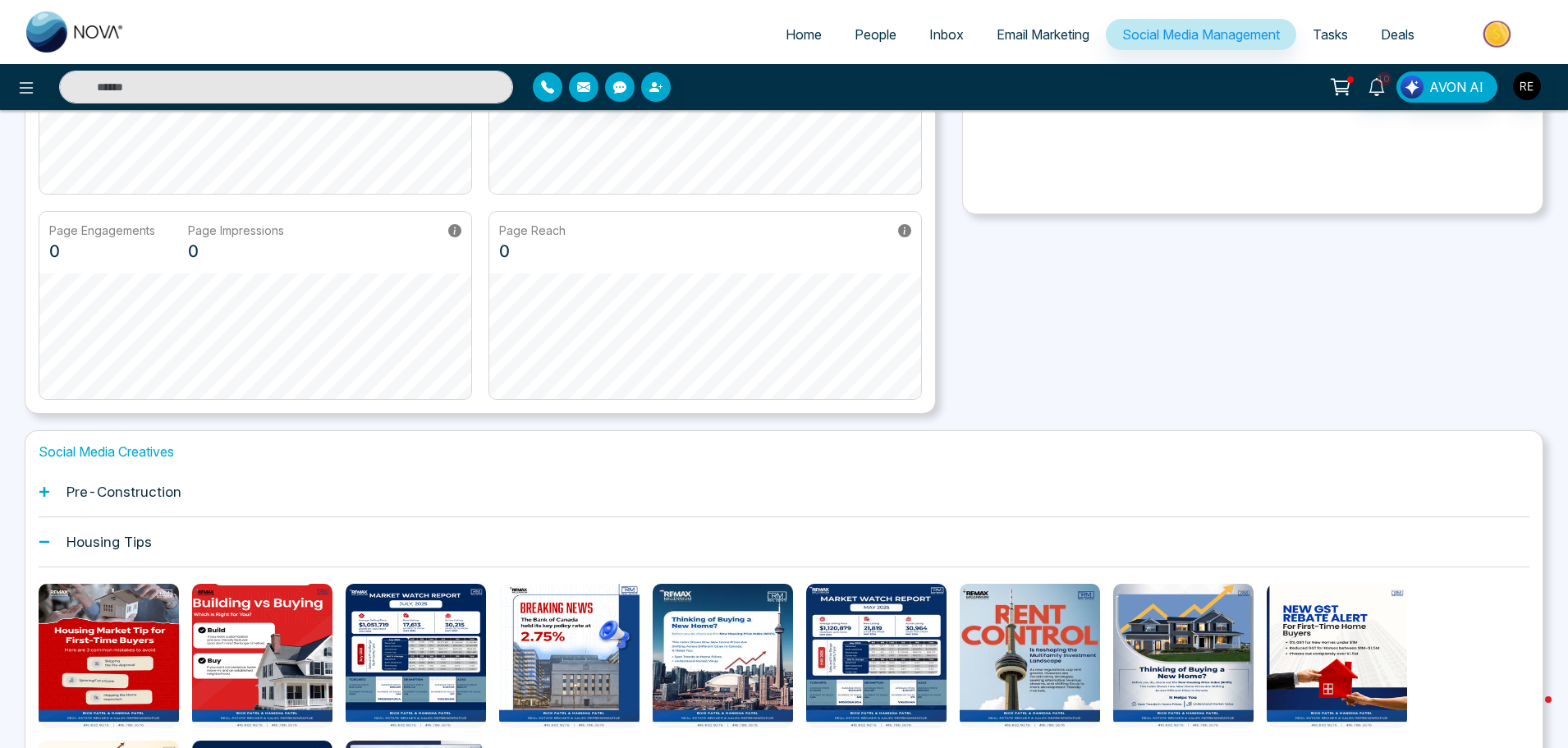
click at [39, 491] on div "Social Media Creatives Pre-Construction Housing Tips Festive Greetings Just Lis…" at bounding box center [784, 680] width 1519 height 499
click at [46, 493] on icon at bounding box center [44, 492] width 10 height 10
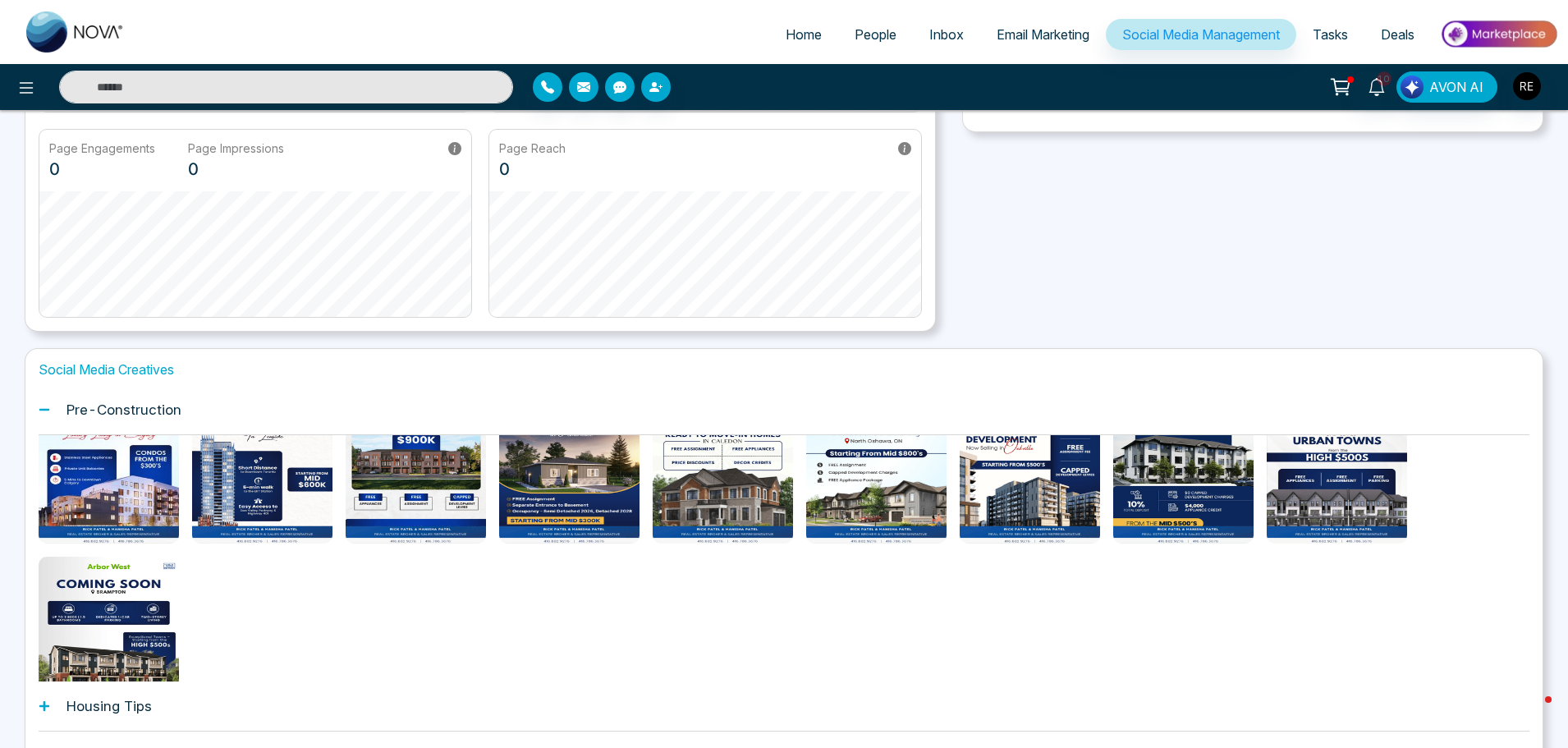
scroll to position [401, 0]
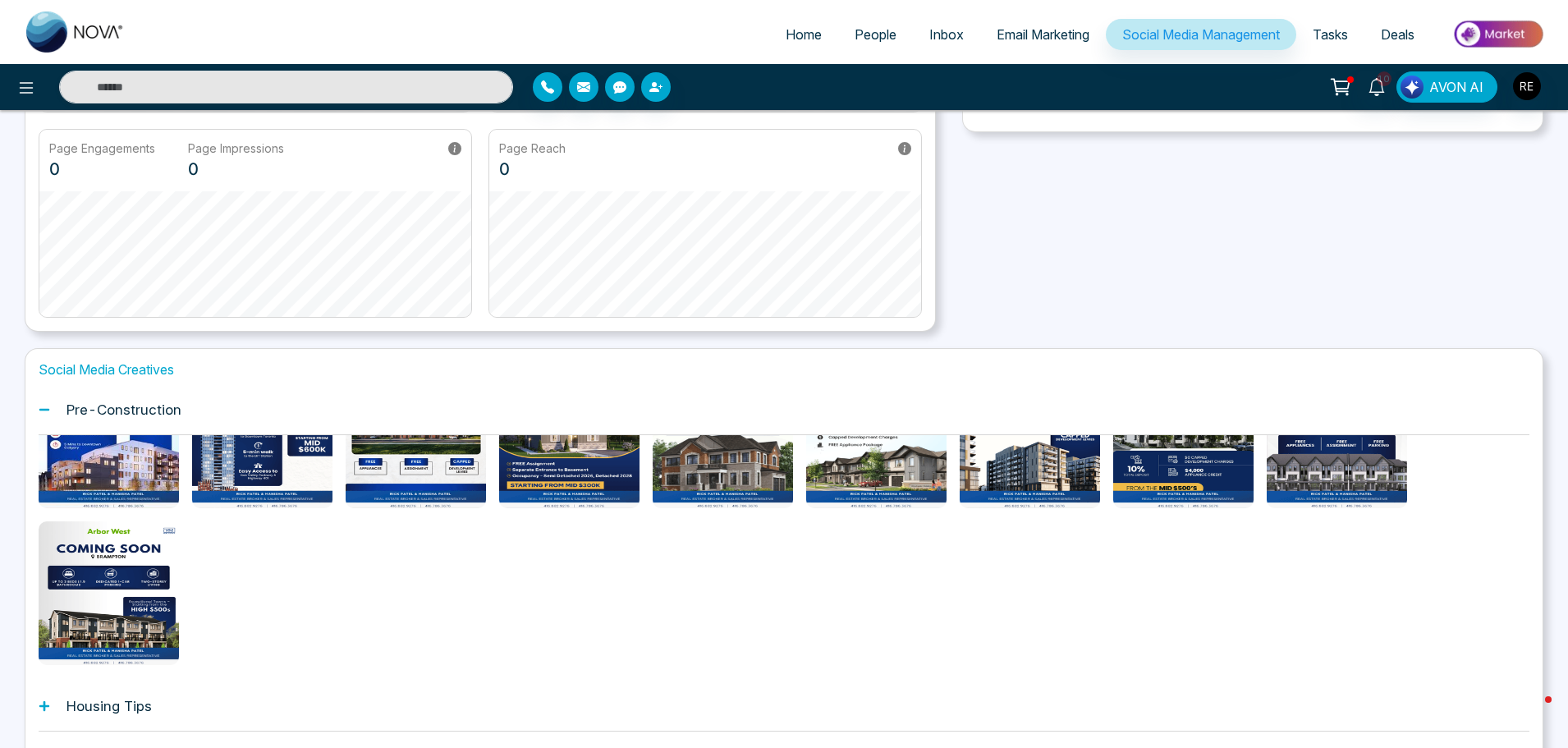
click at [42, 707] on icon at bounding box center [44, 706] width 10 height 10
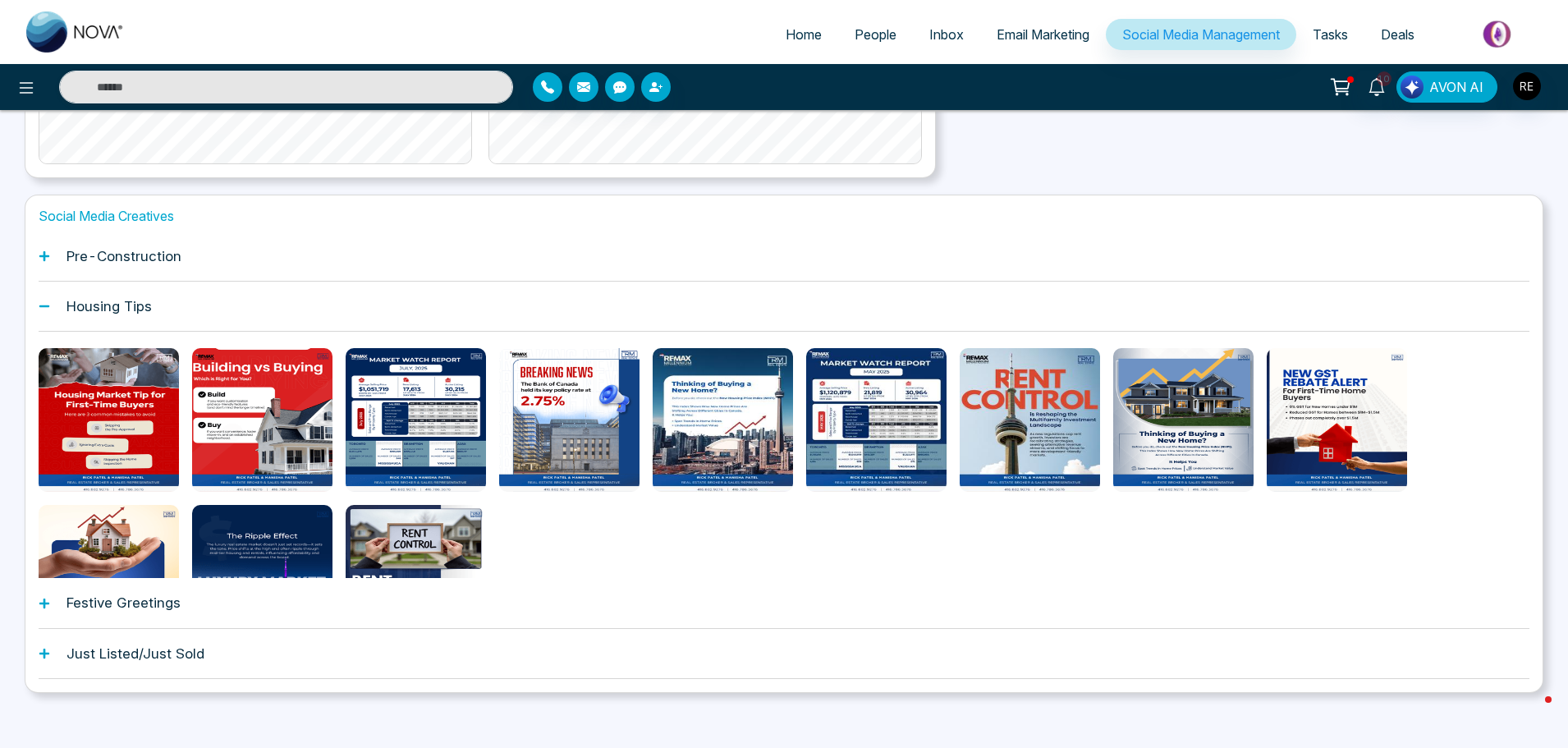
scroll to position [504, 0]
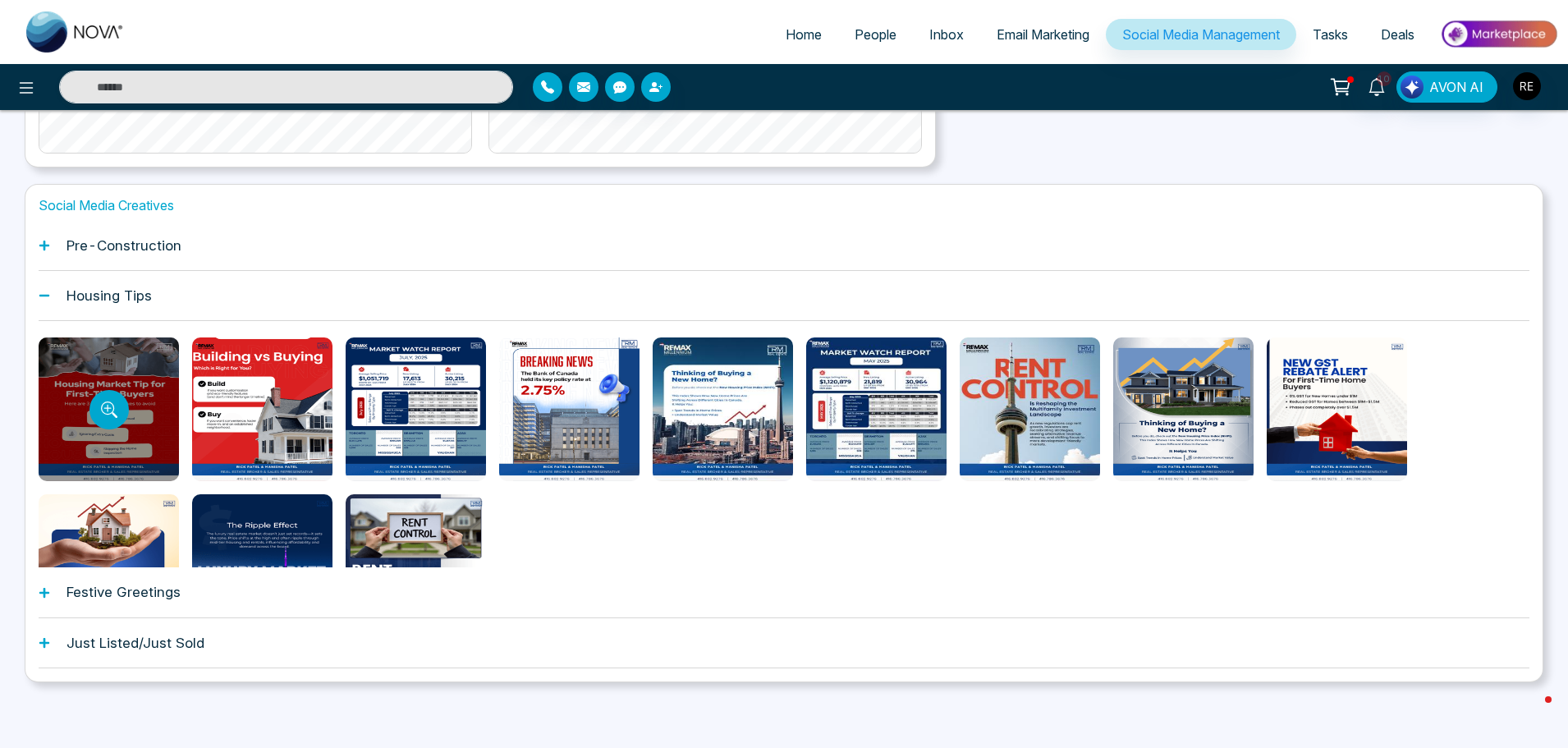
click at [174, 442] on div at bounding box center [109, 410] width 140 height 144
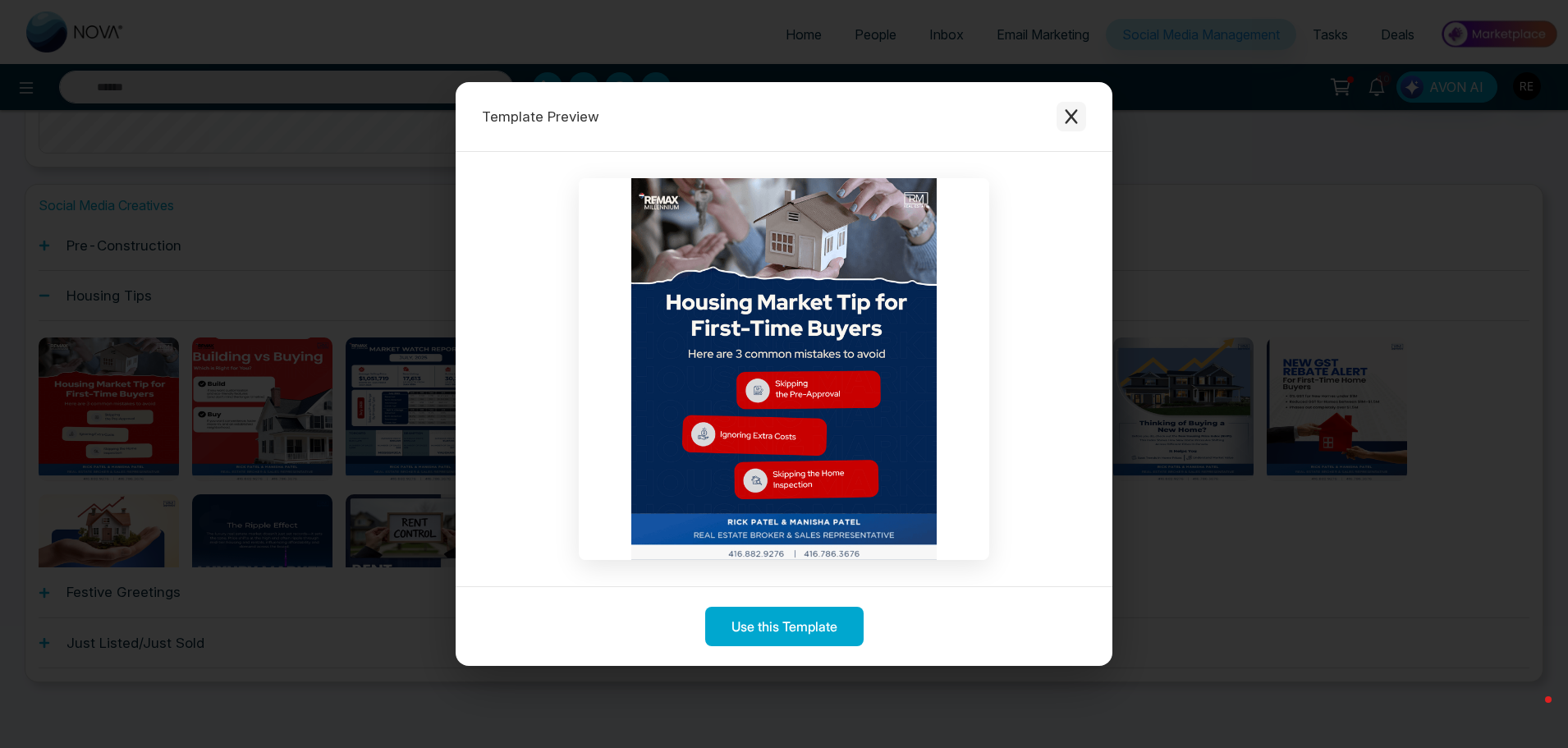
click at [1073, 113] on icon "Close modal" at bounding box center [1071, 116] width 12 height 15
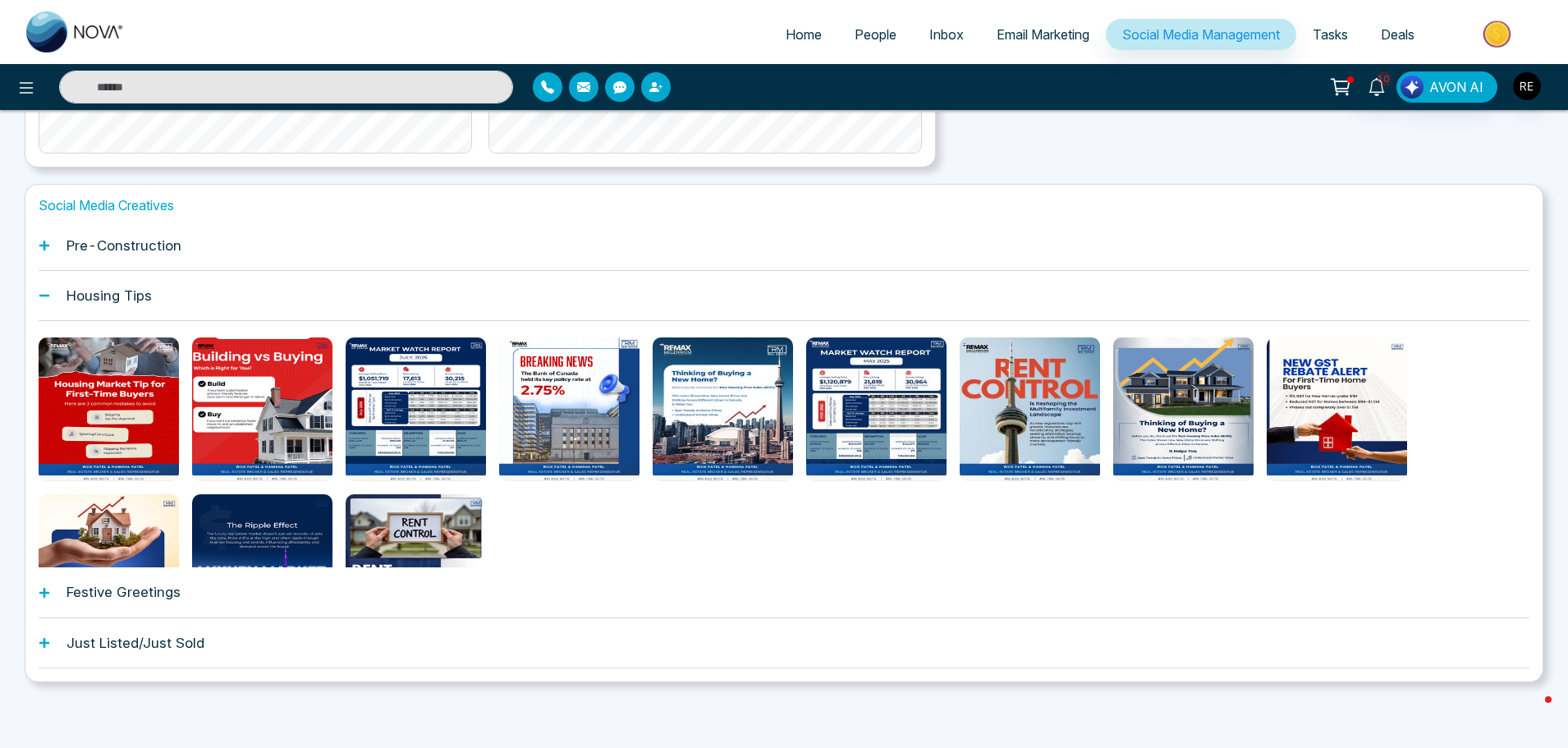
click at [191, 392] on div at bounding box center [784, 488] width 1491 height 300
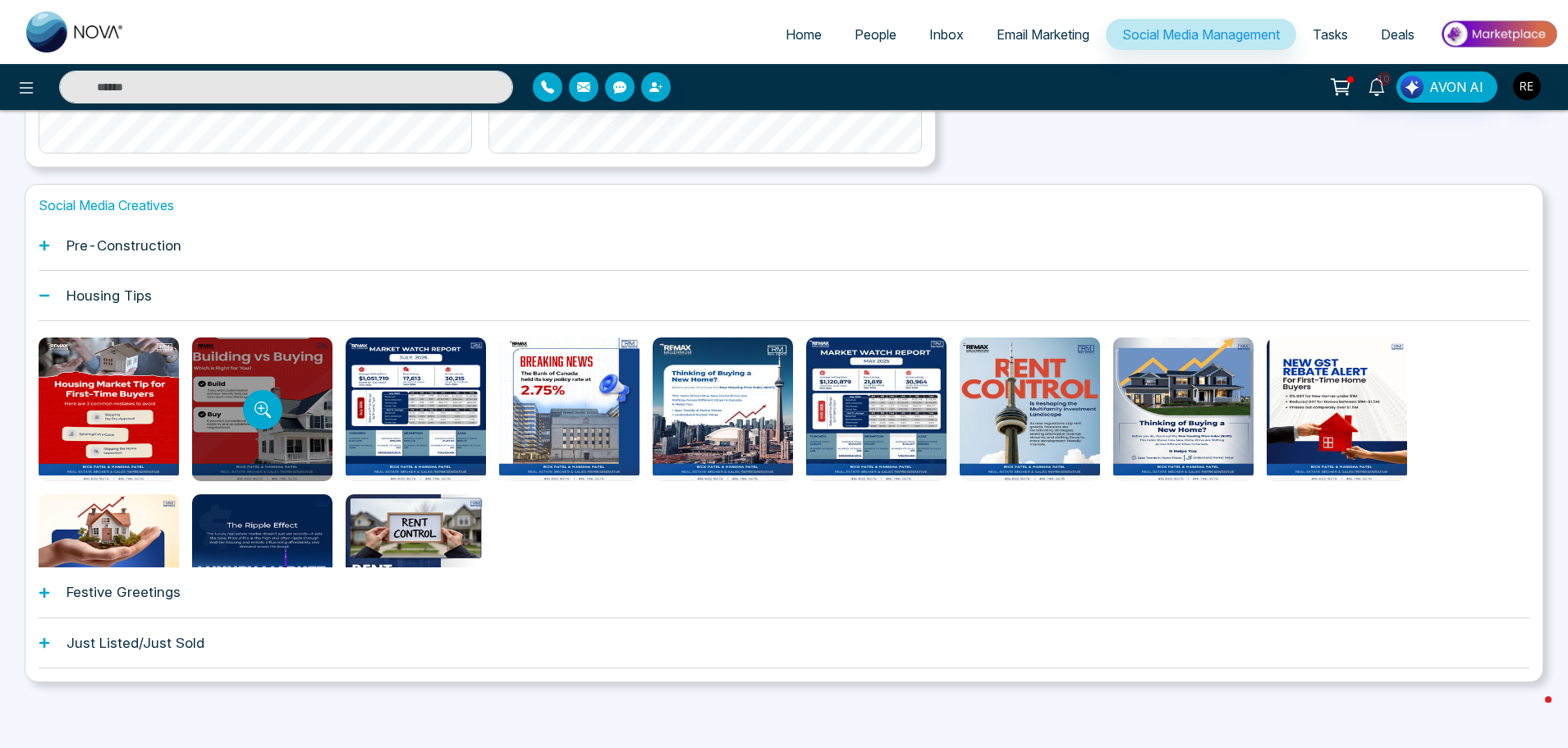
click at [250, 369] on div at bounding box center [262, 410] width 140 height 144
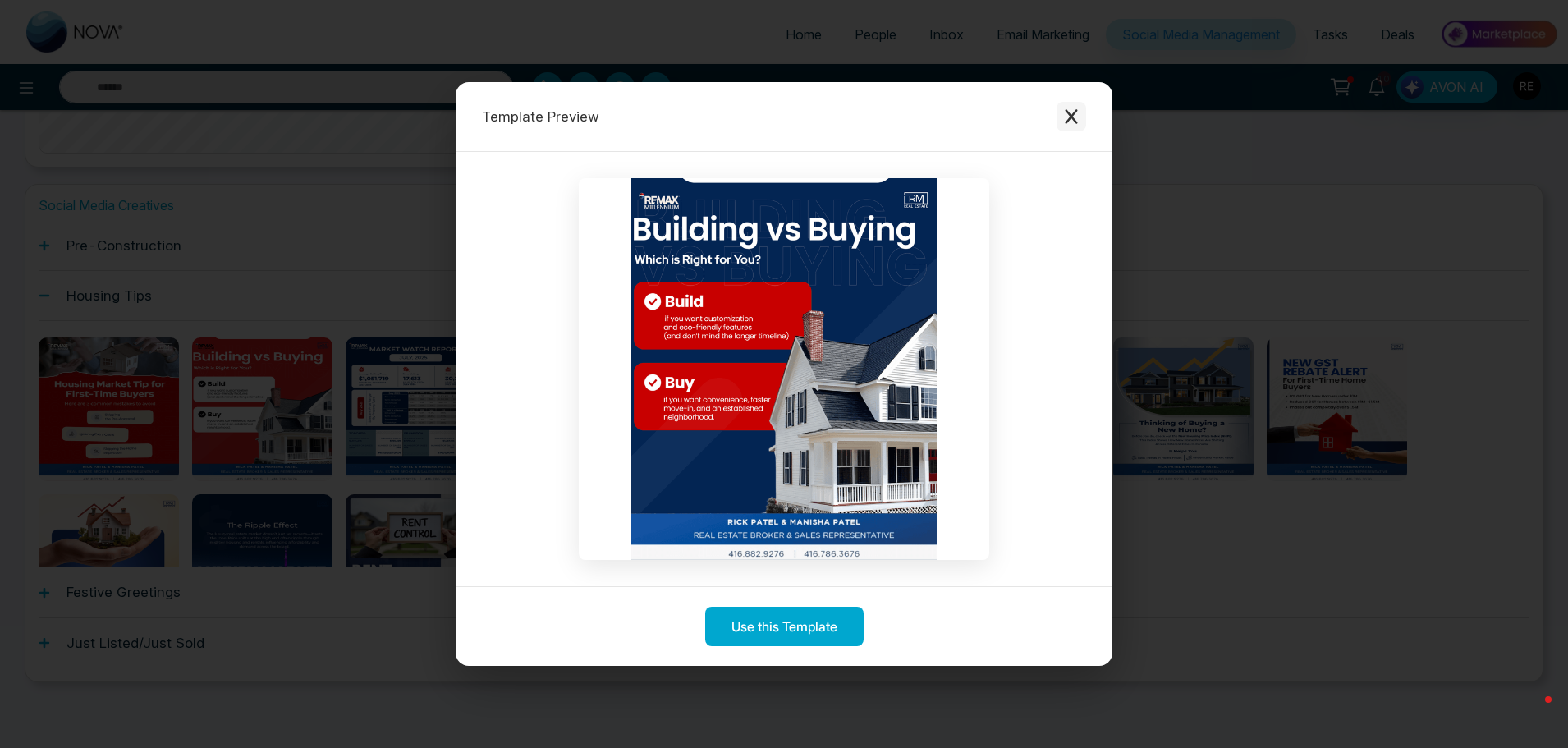
click at [1070, 120] on icon "Close modal" at bounding box center [1071, 116] width 12 height 15
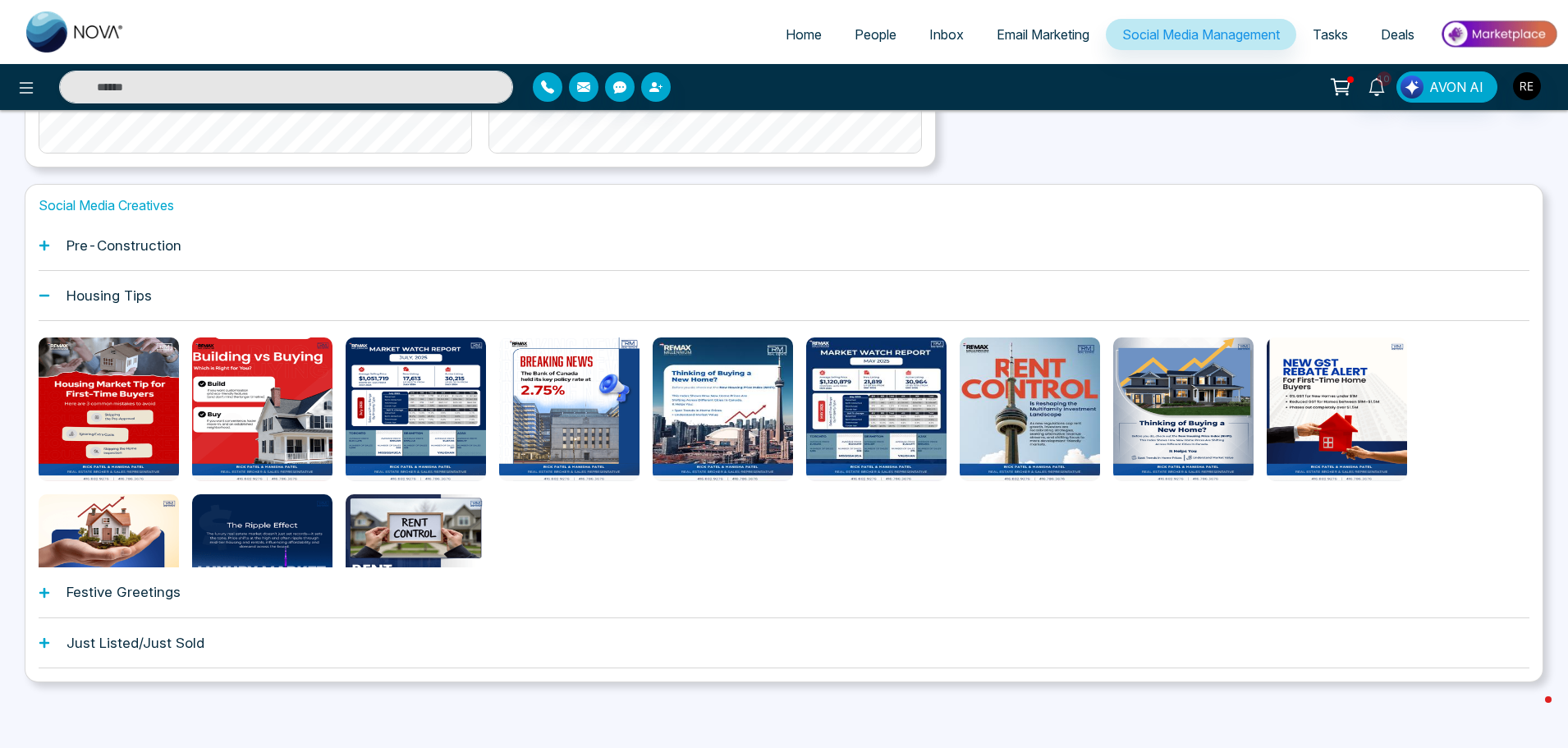
click at [39, 593] on div "Social Media Creatives Pre-Construction Housing Tips Festive Greetings Just Lis…" at bounding box center [784, 434] width 1519 height 499
click at [45, 593] on icon at bounding box center [44, 592] width 10 height 10
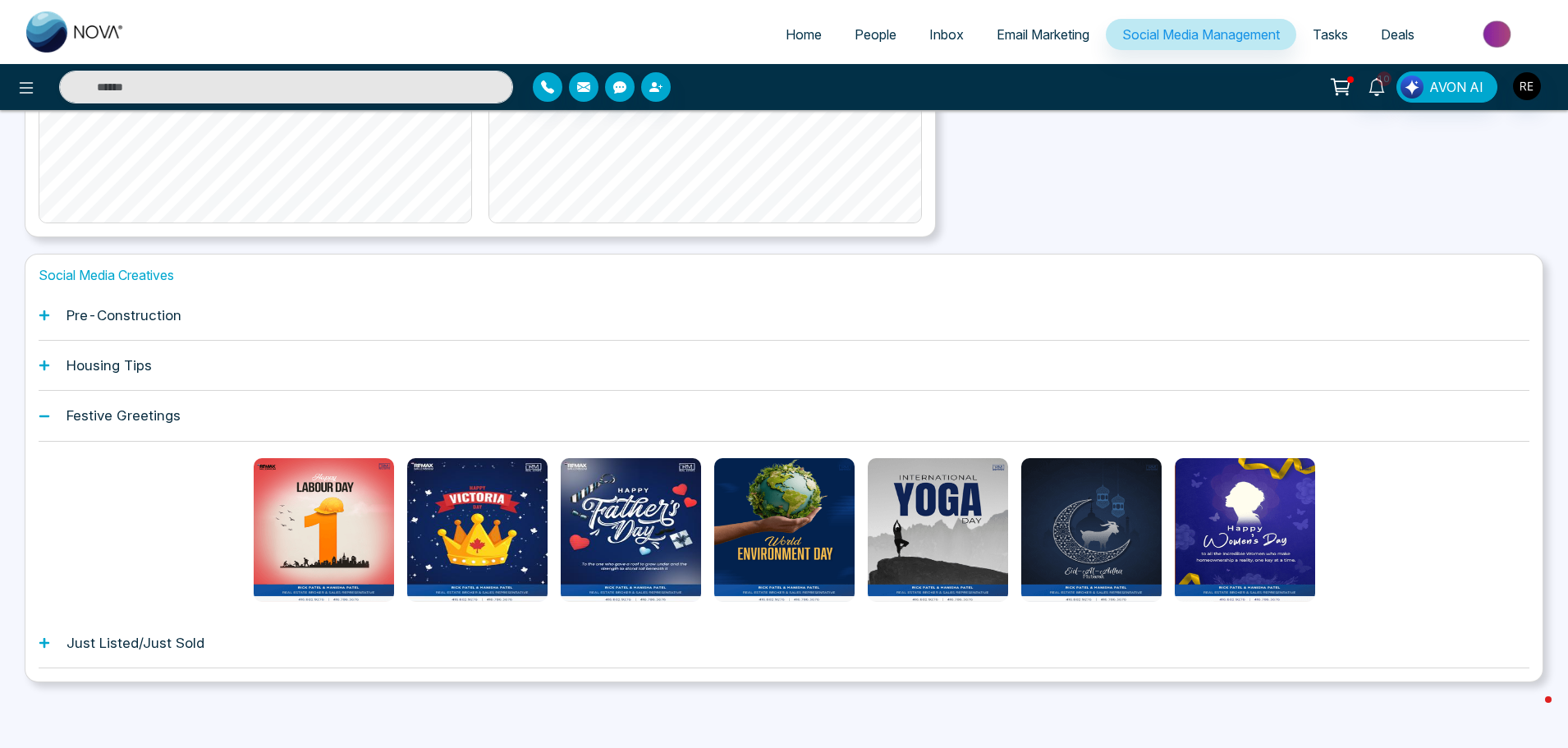
scroll to position [434, 0]
click at [47, 642] on icon at bounding box center [44, 643] width 11 height 11
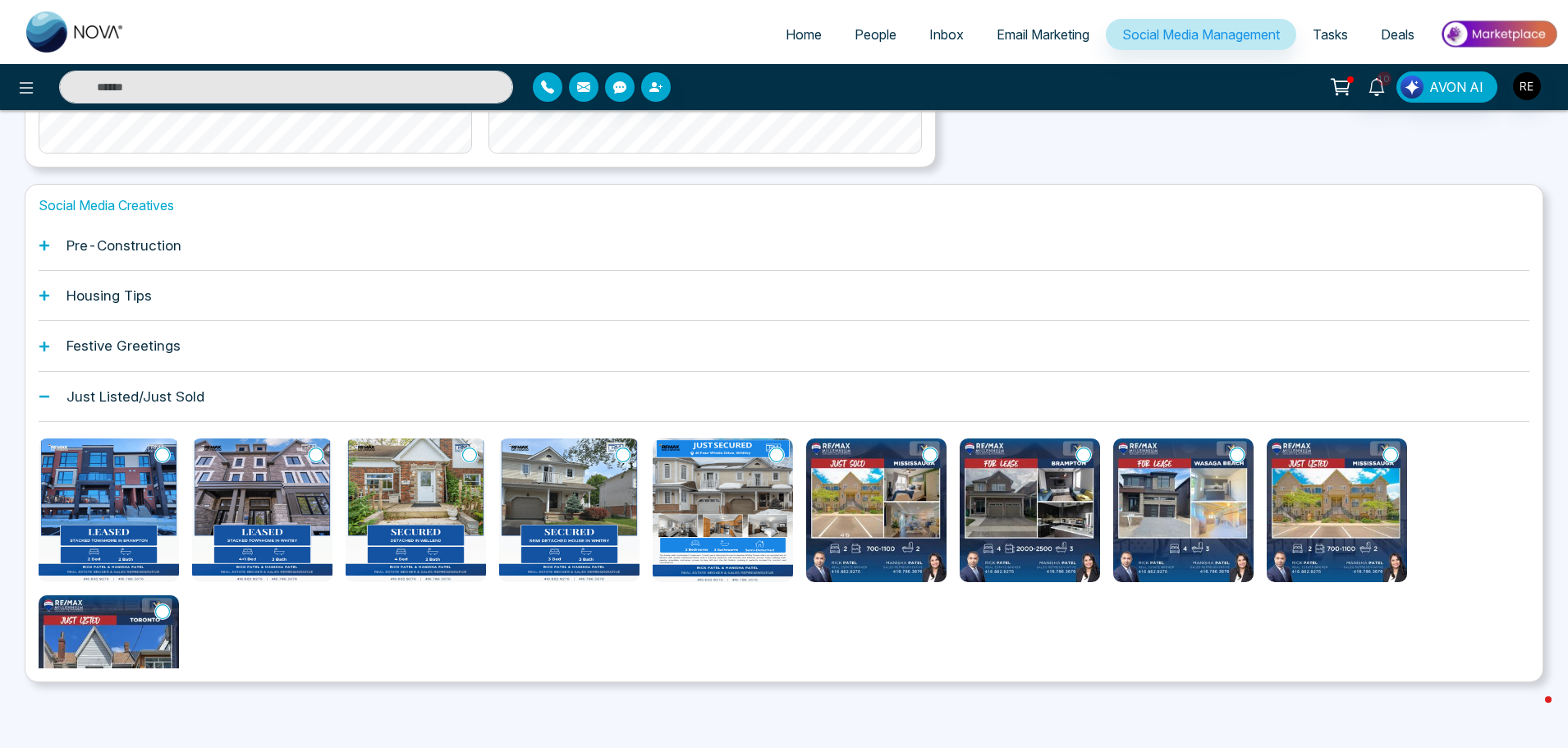
click at [40, 399] on icon at bounding box center [44, 396] width 11 height 11
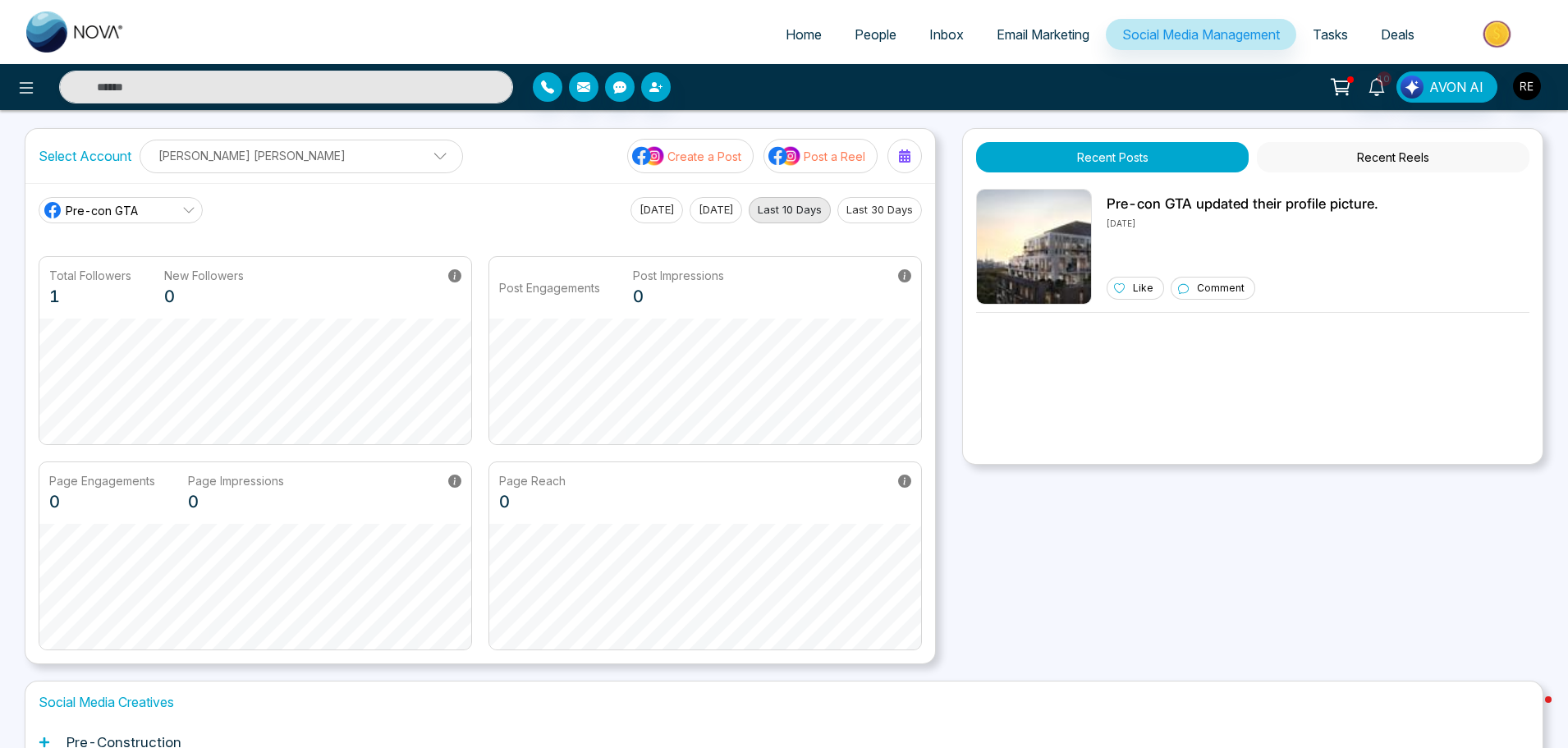
scroll to position [0, 0]
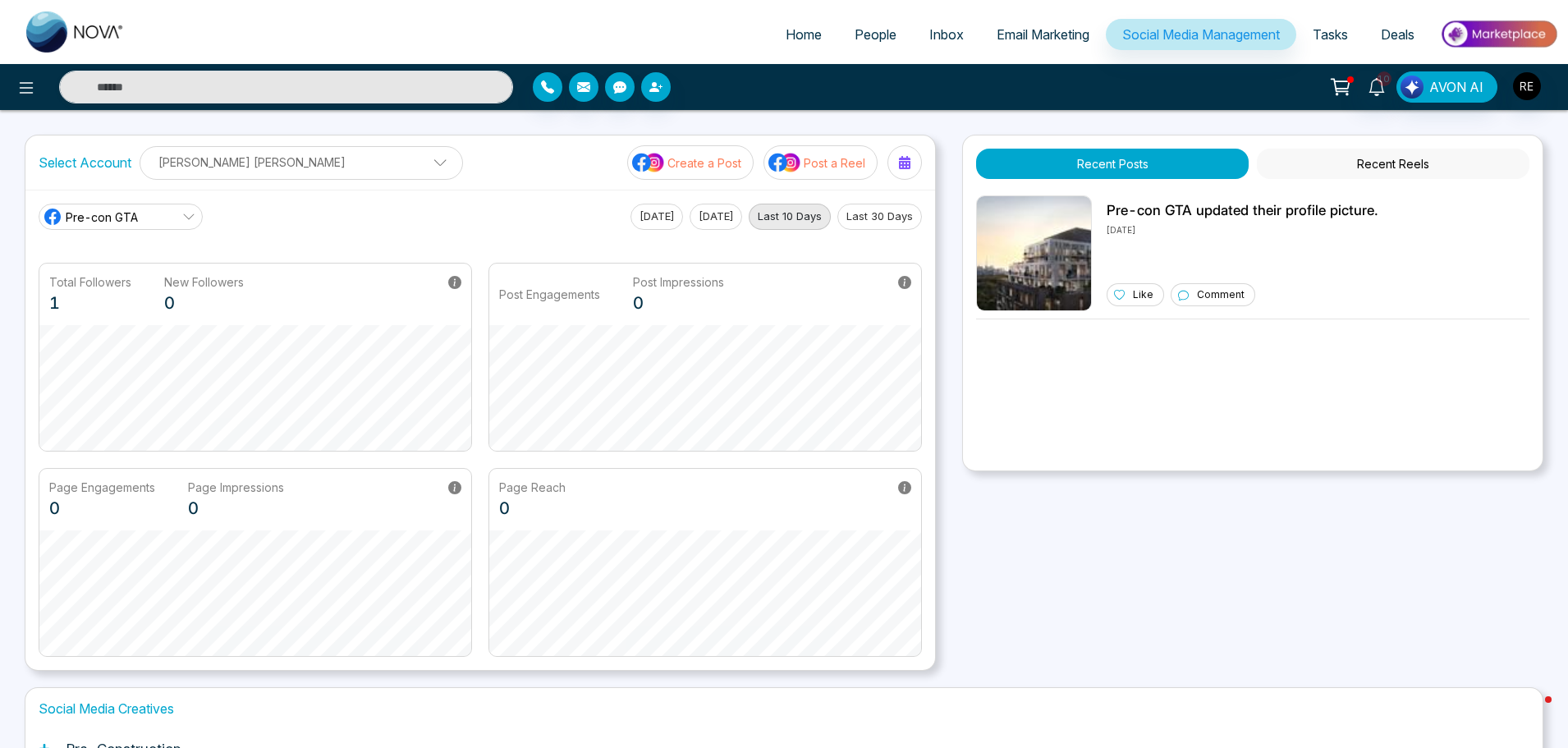
click at [787, 26] on link "Home" at bounding box center [804, 35] width 69 height 32
select select "*"
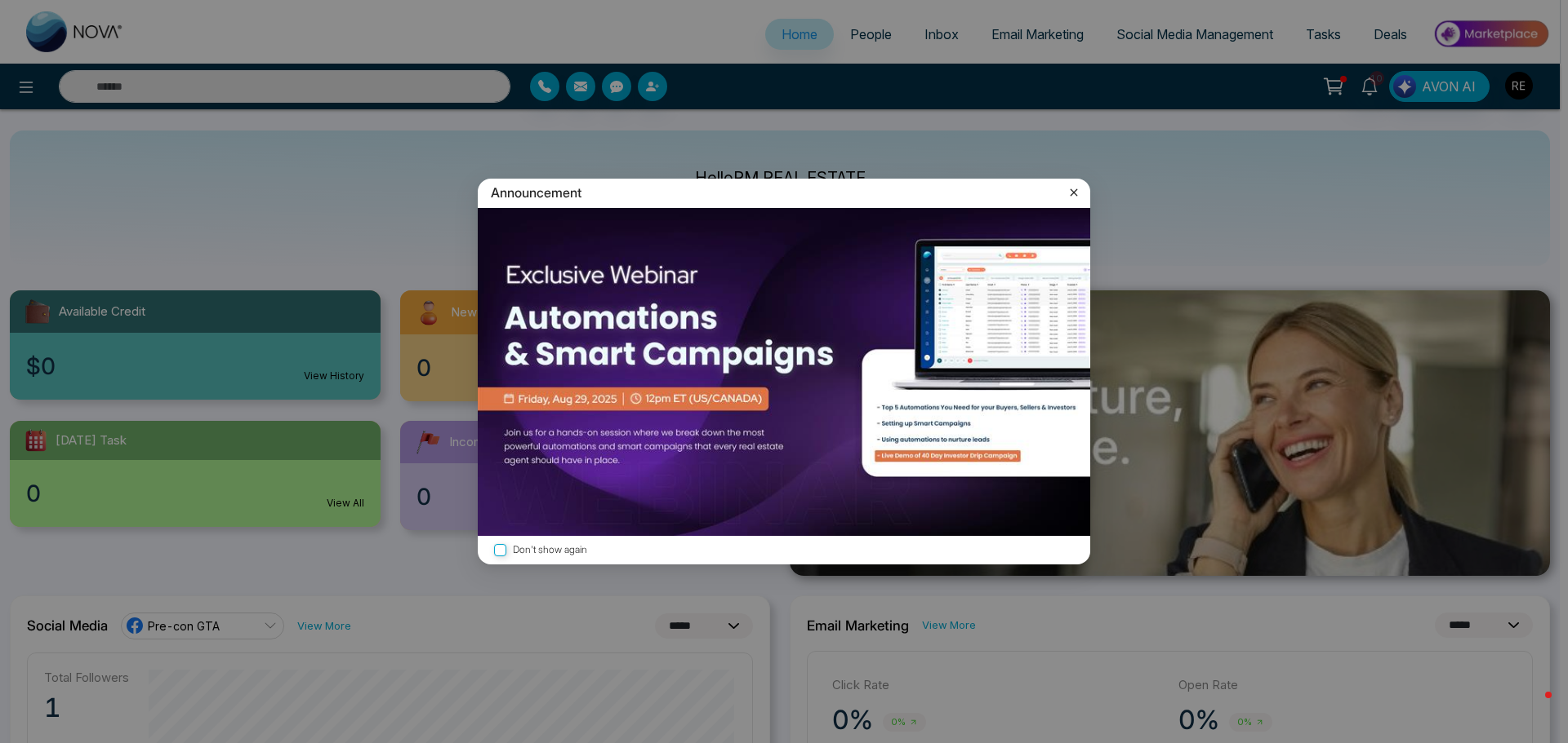
click at [1074, 191] on icon at bounding box center [1073, 192] width 17 height 17
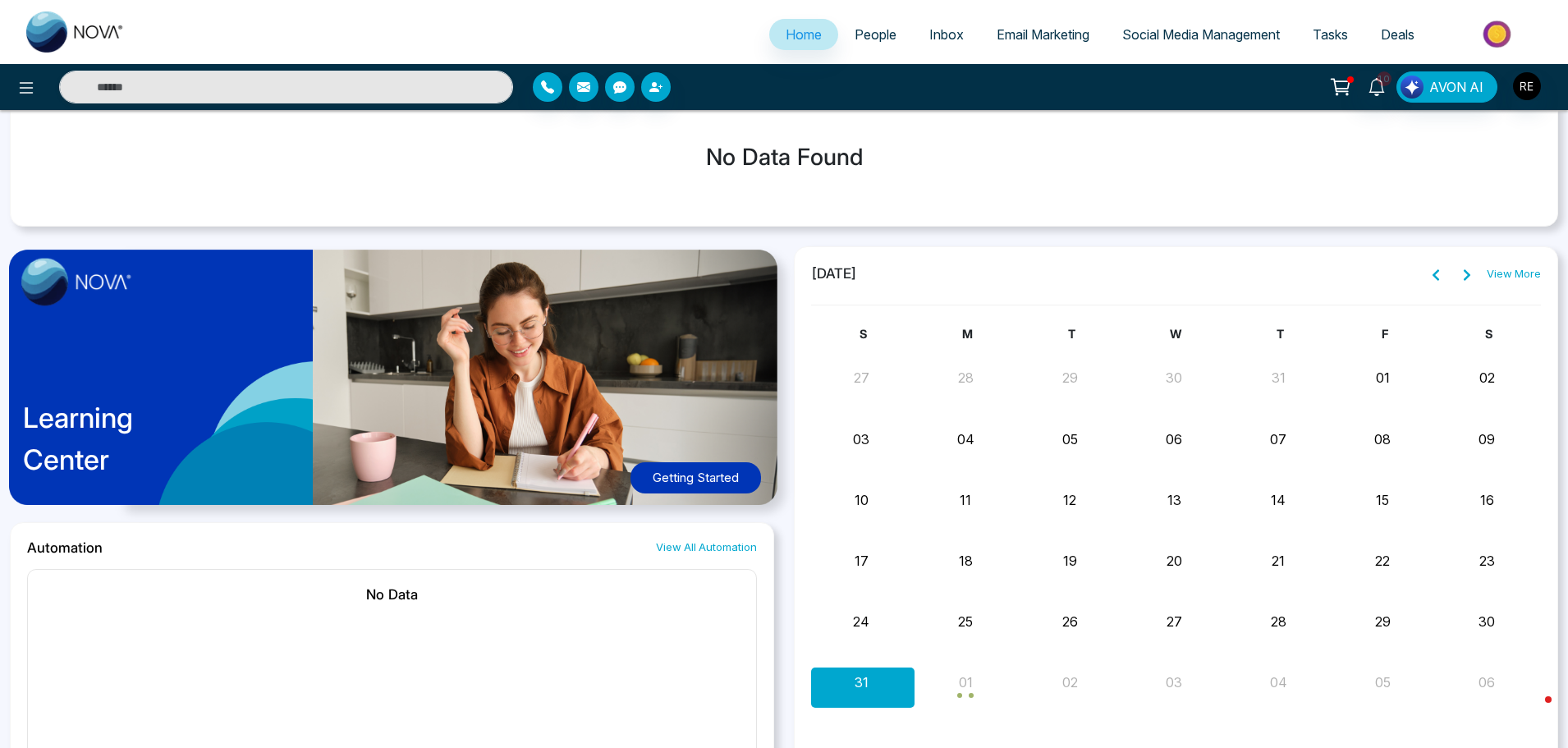
scroll to position [1397, 0]
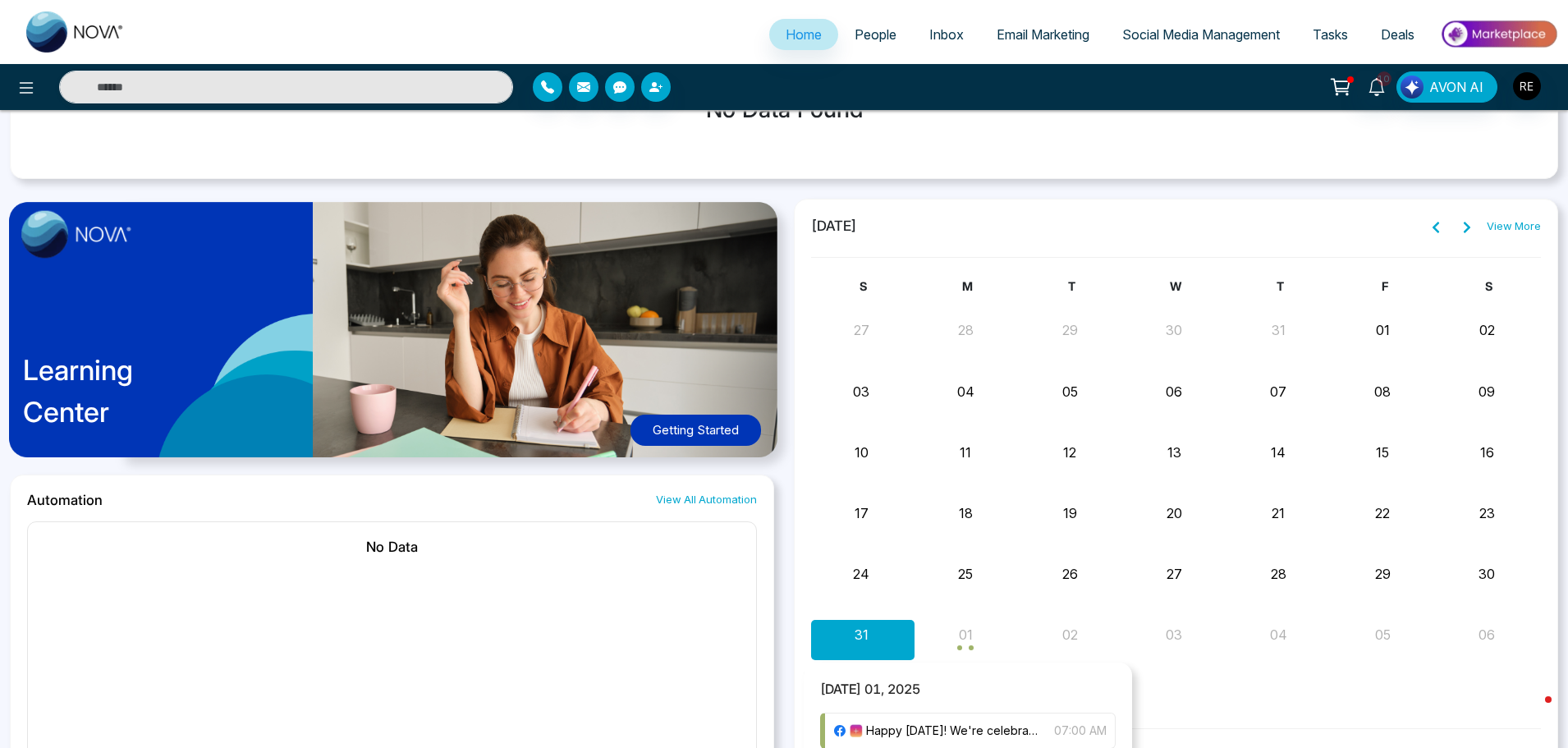
click at [953, 648] on div "Month View" at bounding box center [967, 639] width 104 height 40
click at [981, 732] on span "Happy [DATE]! We're celebrating the dedication and hard work that build our com…" at bounding box center [952, 731] width 172 height 18
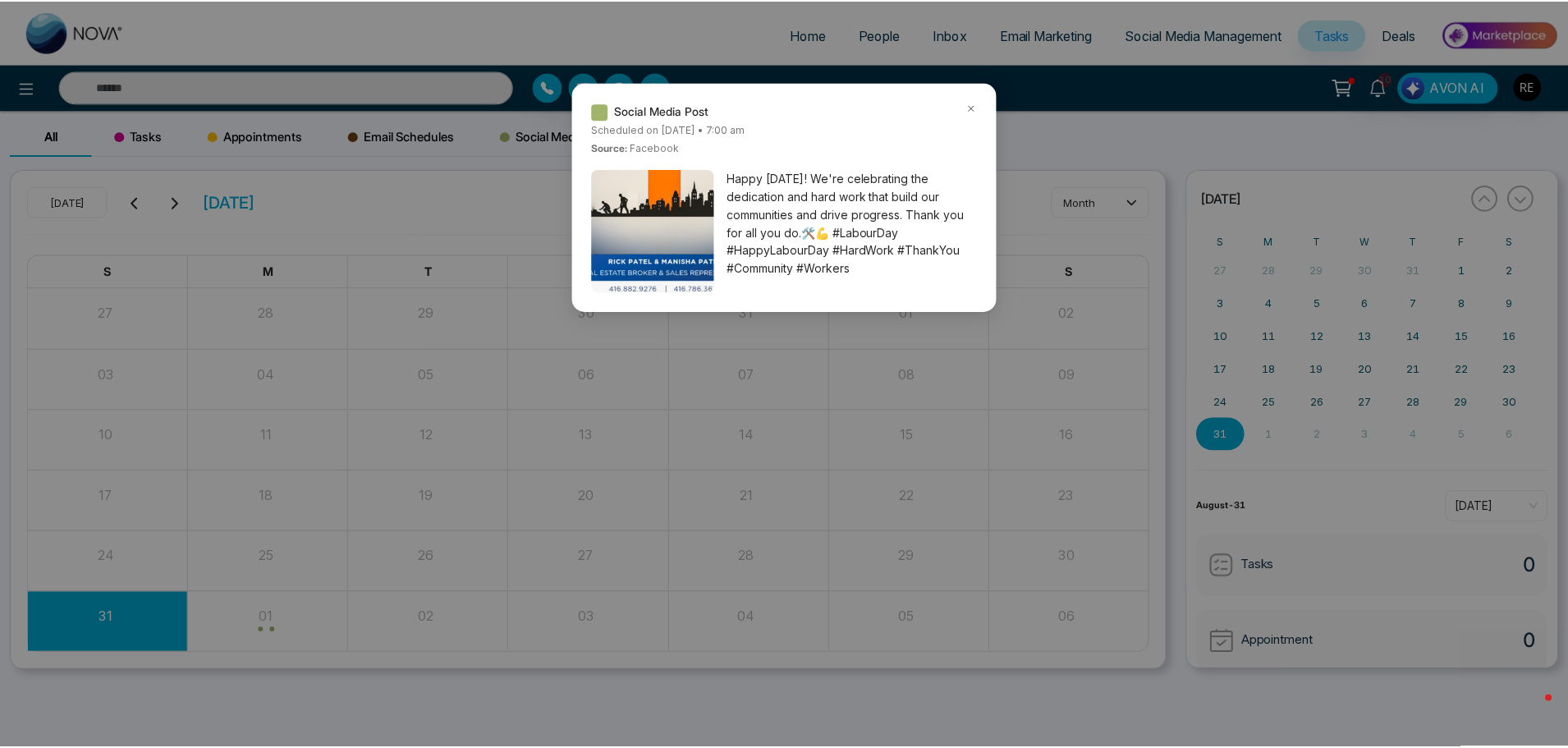
scroll to position [205, 0]
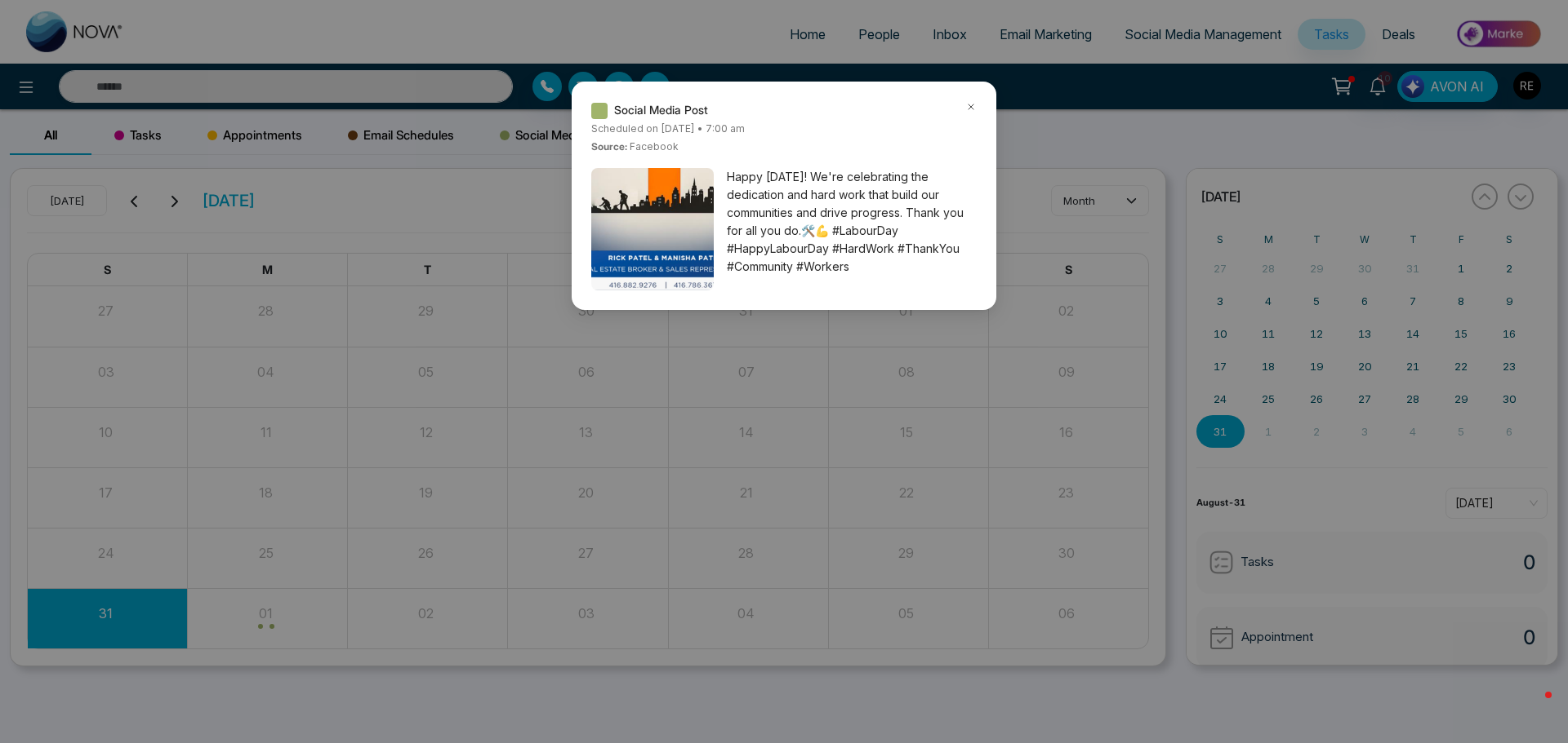
click at [965, 108] on icon at bounding box center [970, 106] width 11 height 11
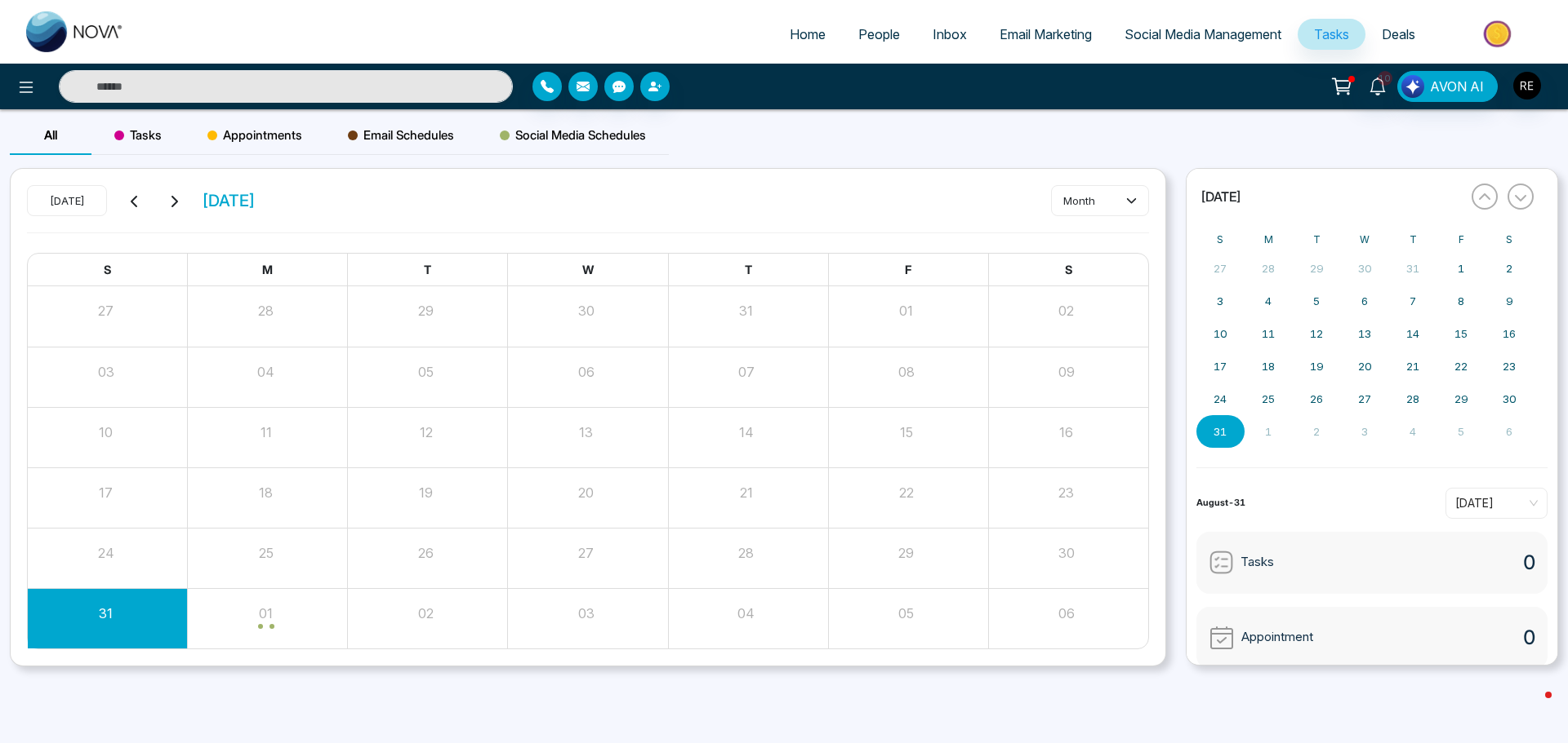
click at [1224, 31] on span "Social Media Management" at bounding box center [1203, 34] width 157 height 17
